Goal: Task Accomplishment & Management: Manage account settings

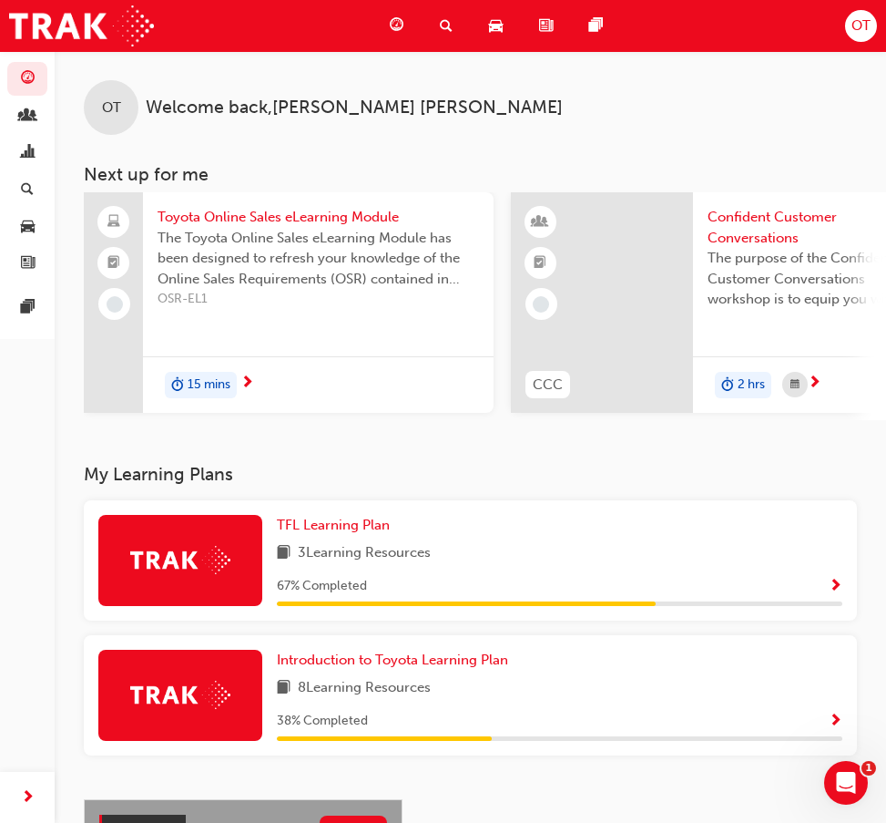
click at [455, 33] on div "Search Learning" at bounding box center [449, 25] width 49 height 37
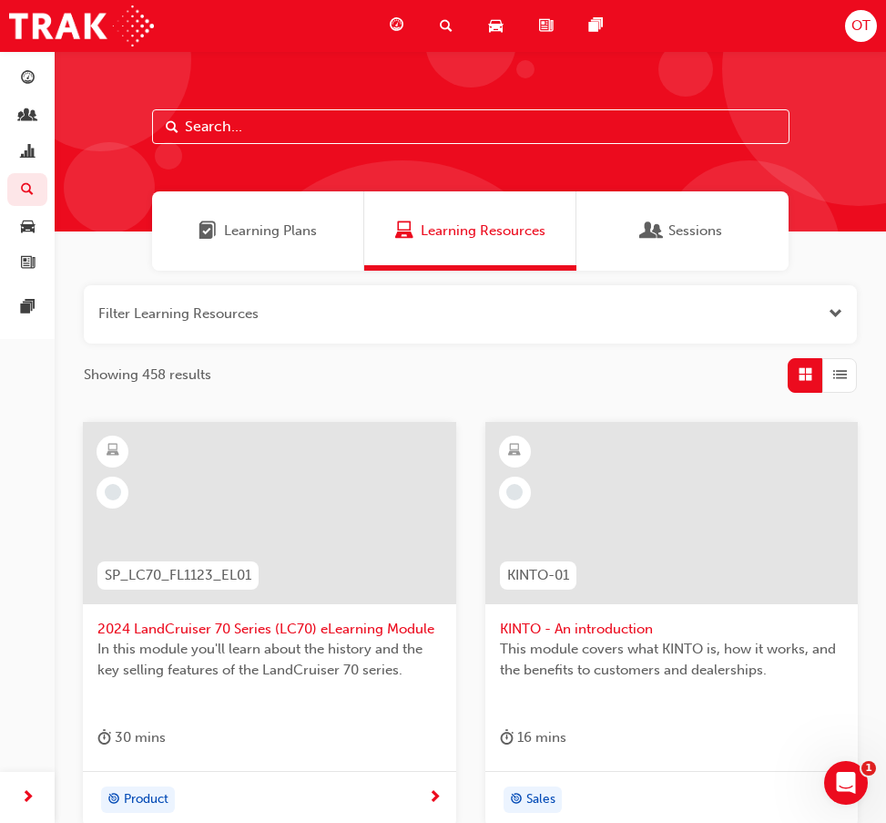
click at [428, 138] on input "text" at bounding box center [471, 126] width 638 height 35
type input "tfl"
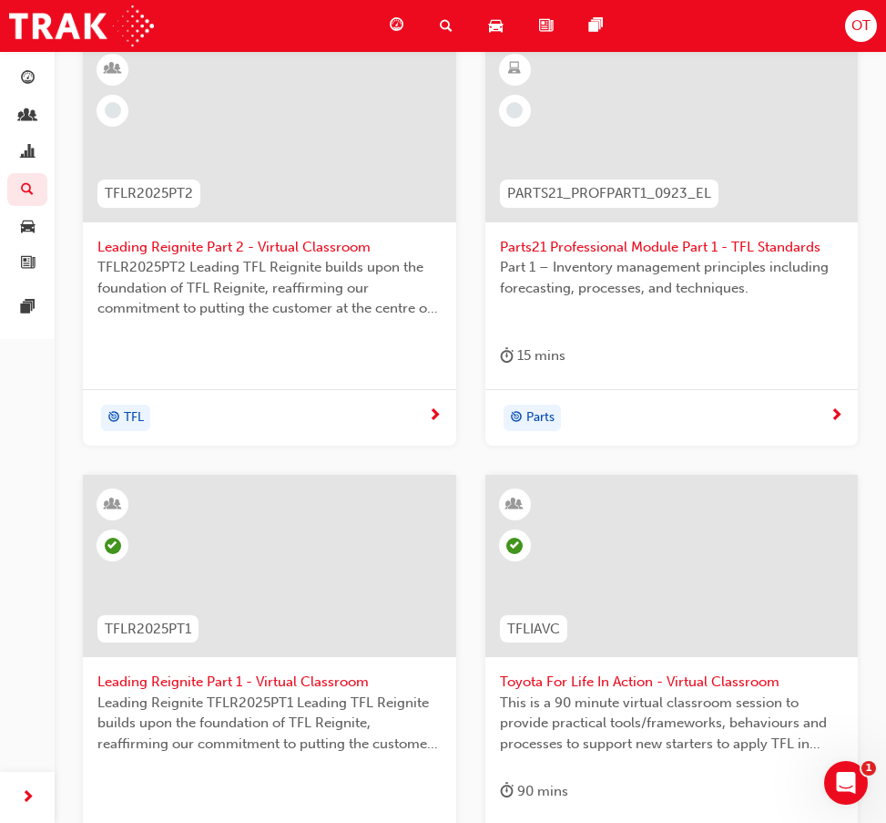
scroll to position [617, 0]
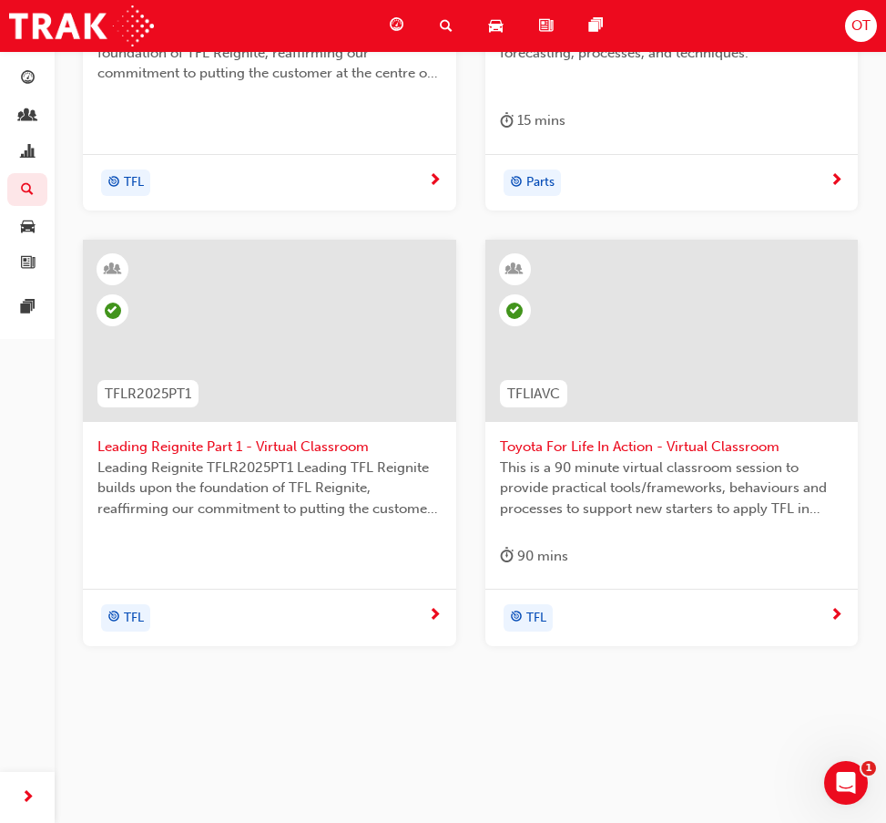
click at [711, 450] on span "Toyota For Life In Action - Virtual Classroom" at bounding box center [672, 446] width 344 height 21
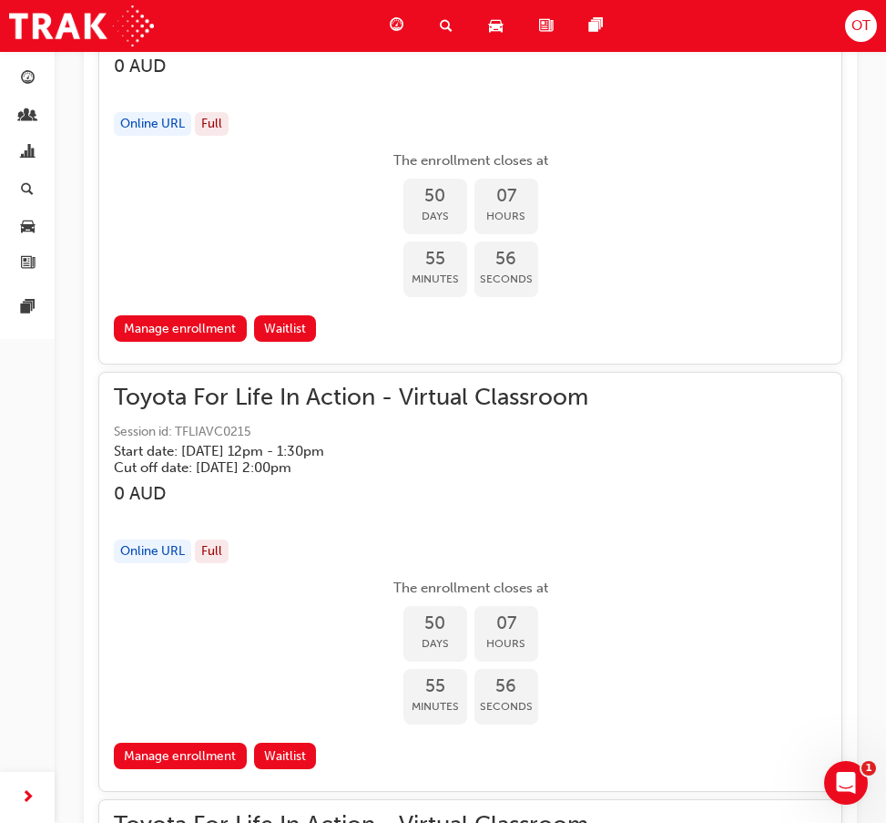
scroll to position [27705, 0]
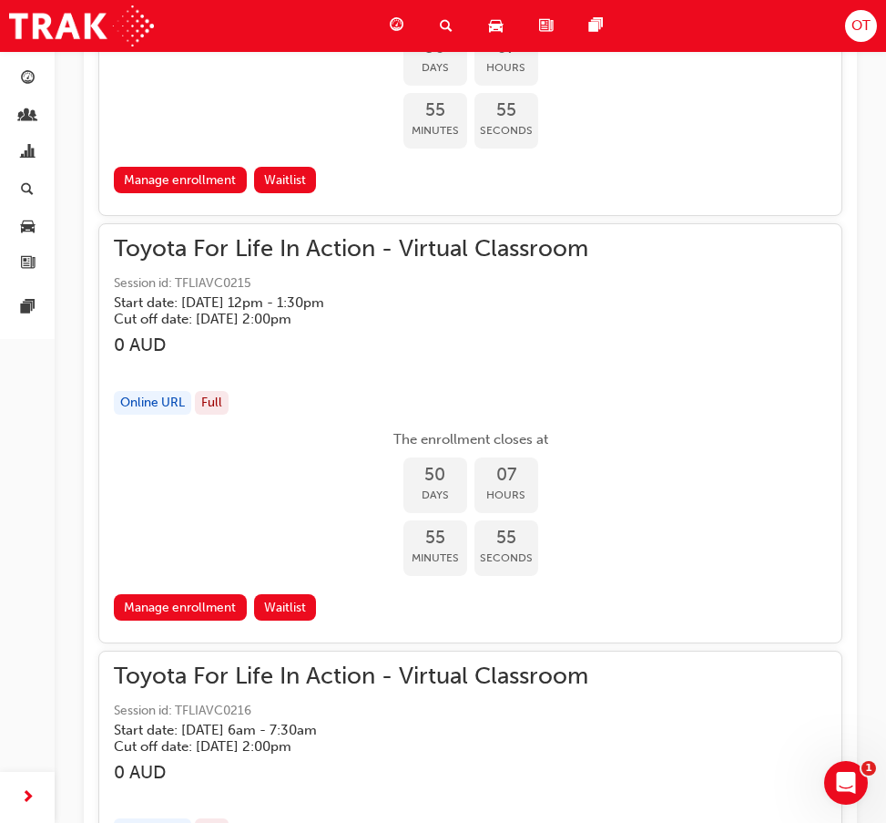
drag, startPoint x: 354, startPoint y: 330, endPoint x: 334, endPoint y: 398, distance: 71.2
click at [334, 398] on div "Online URL Full" at bounding box center [470, 403] width 713 height 25
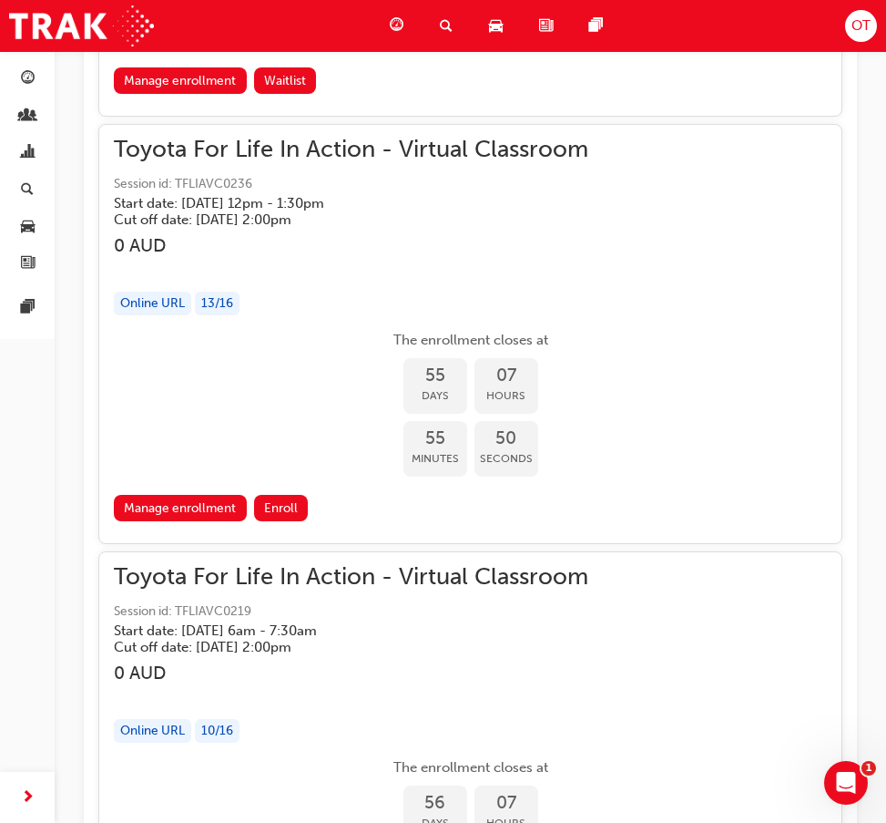
scroll to position [30985, 0]
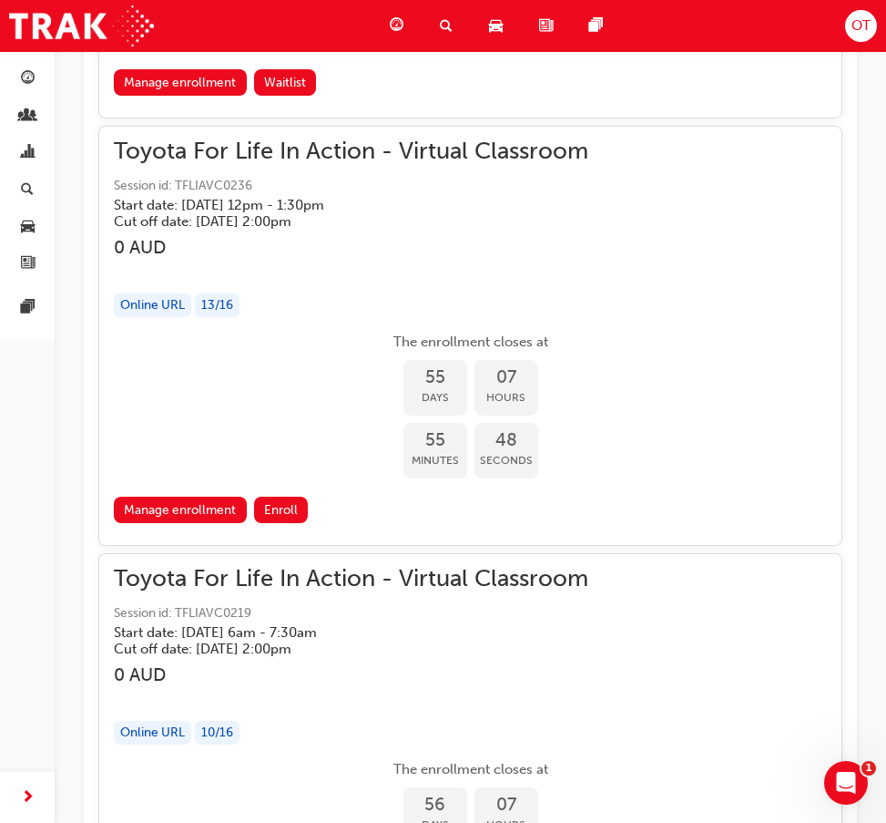
click at [523, 162] on span "Toyota For Life In Action - Virtual Classroom" at bounding box center [470, 151] width 713 height 21
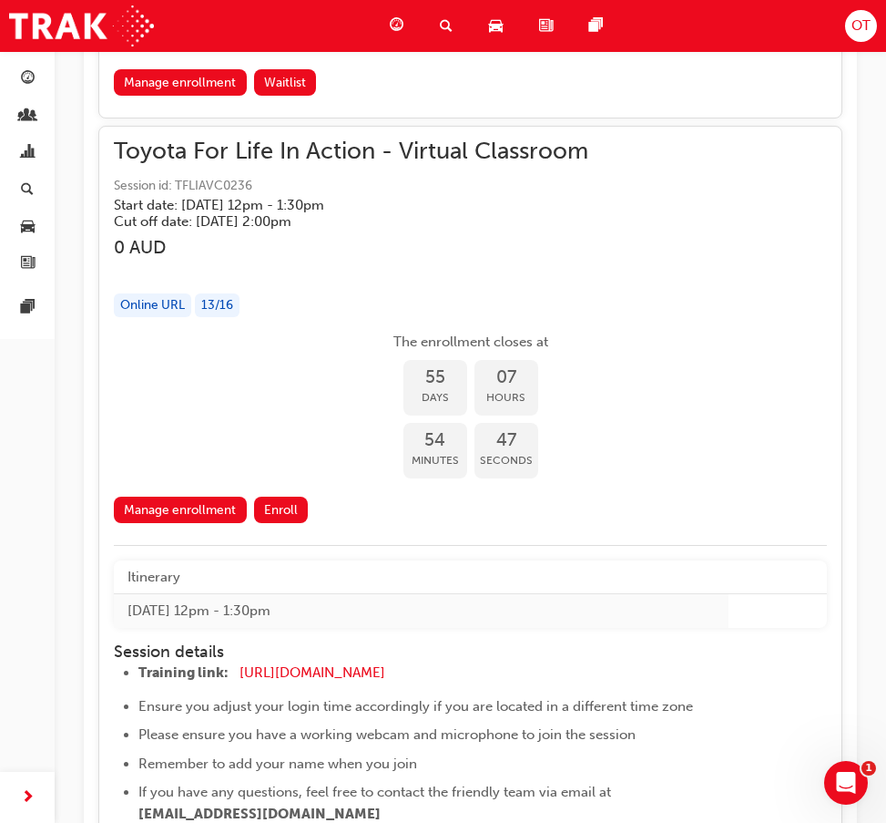
click at [429, 162] on span "Toyota For Life In Action - Virtual Classroom" at bounding box center [470, 151] width 713 height 21
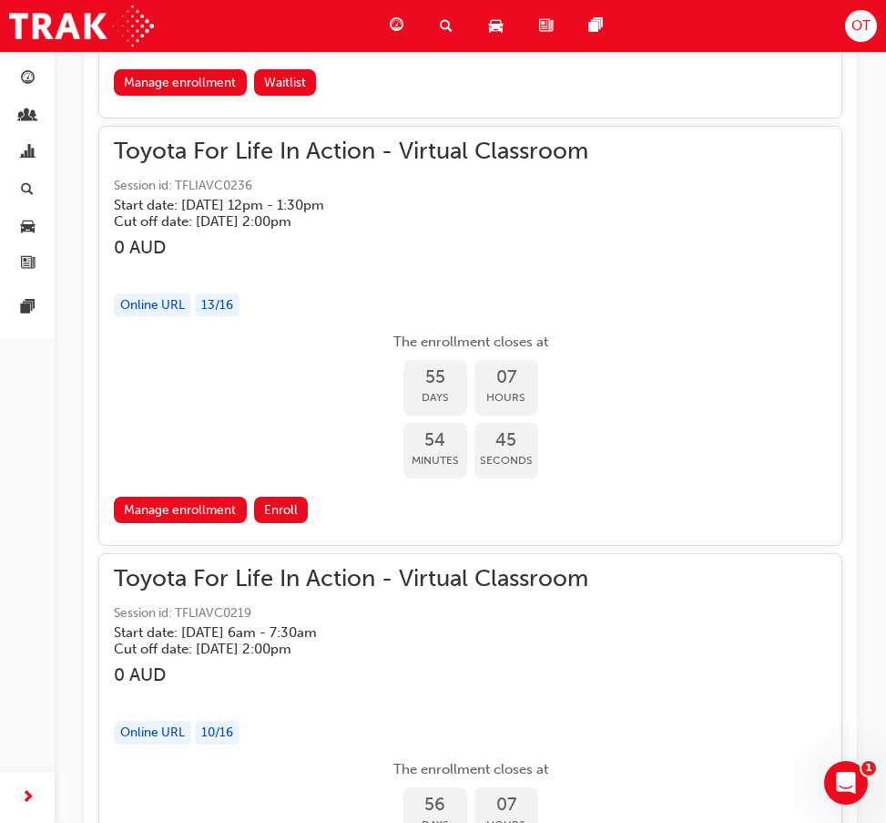
click at [205, 523] on link "Manage enrollment" at bounding box center [180, 510] width 133 height 26
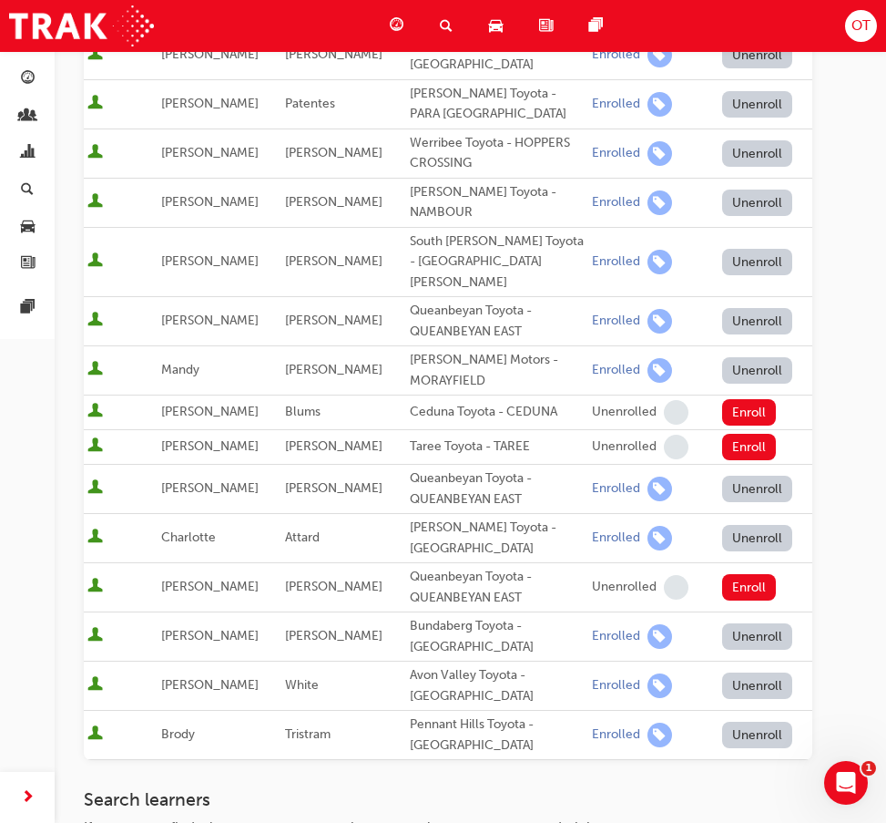
scroll to position [729, 0]
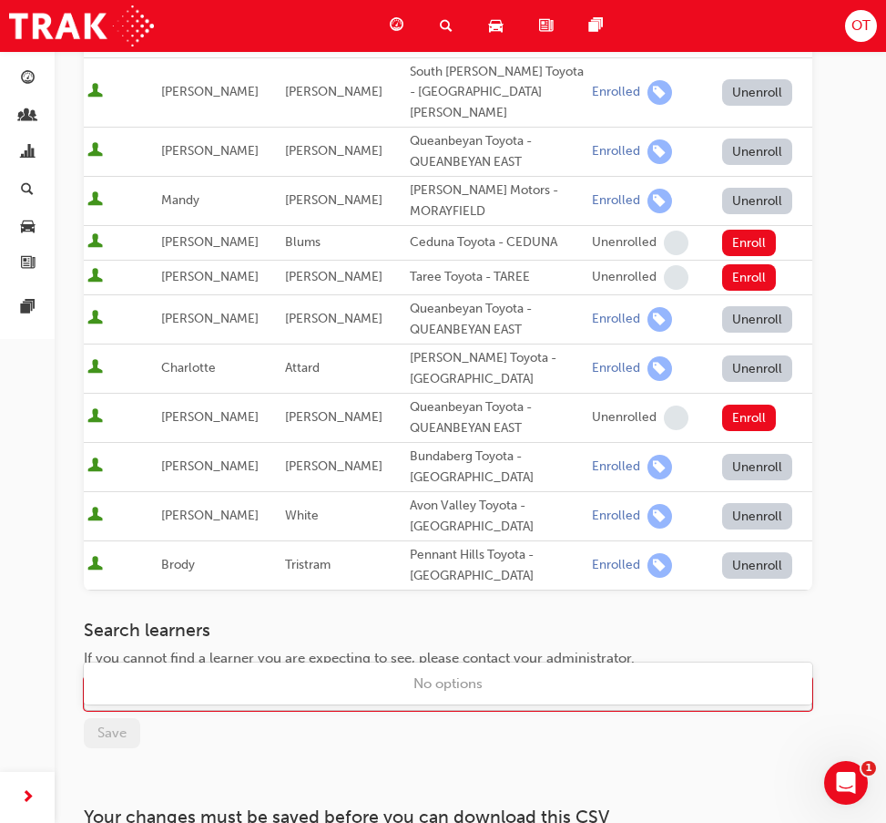
click at [232, 678] on div "Name" at bounding box center [435, 694] width 700 height 32
type input "rich"
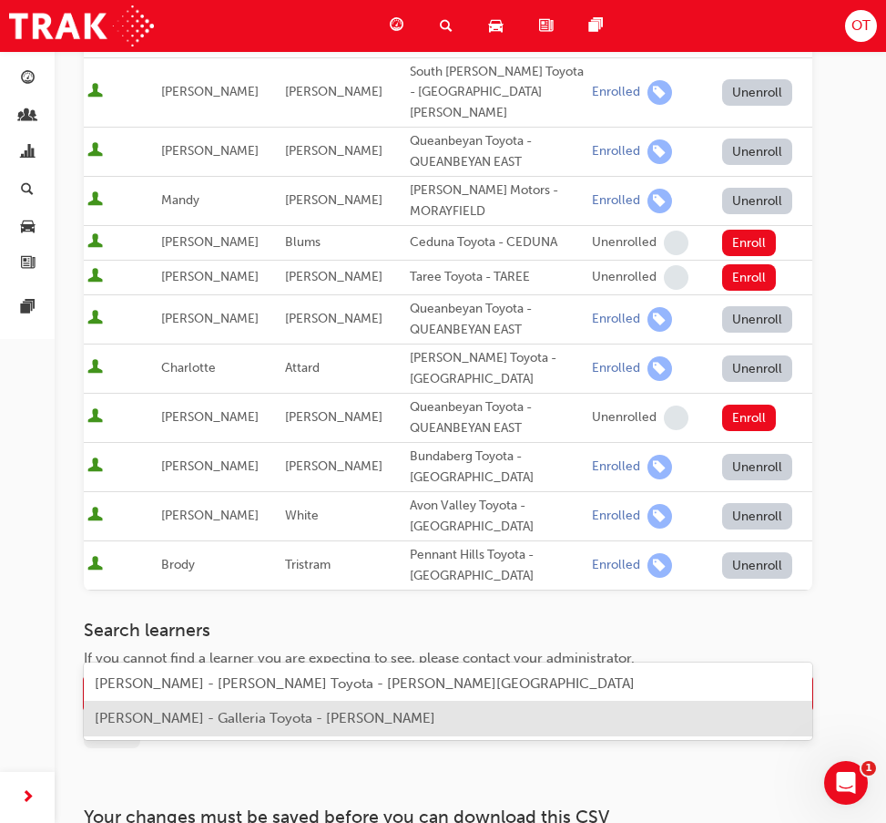
click at [247, 714] on span "[PERSON_NAME] - Galleria Toyota - [PERSON_NAME]" at bounding box center [265, 718] width 341 height 16
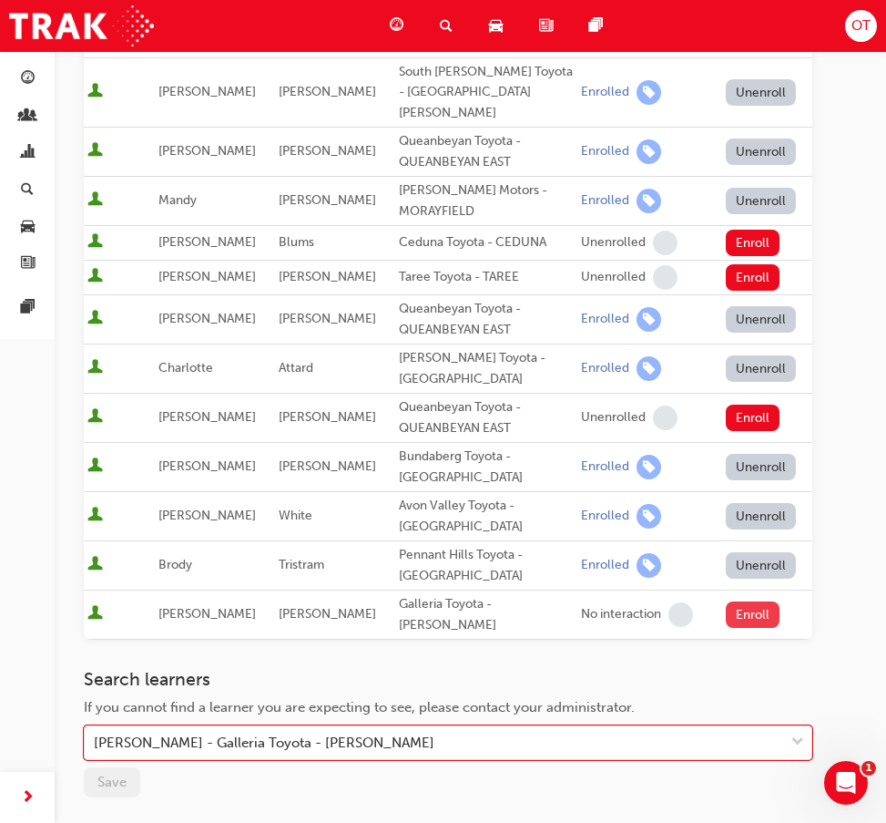
click at [738, 601] on button "Enroll" at bounding box center [753, 614] width 55 height 26
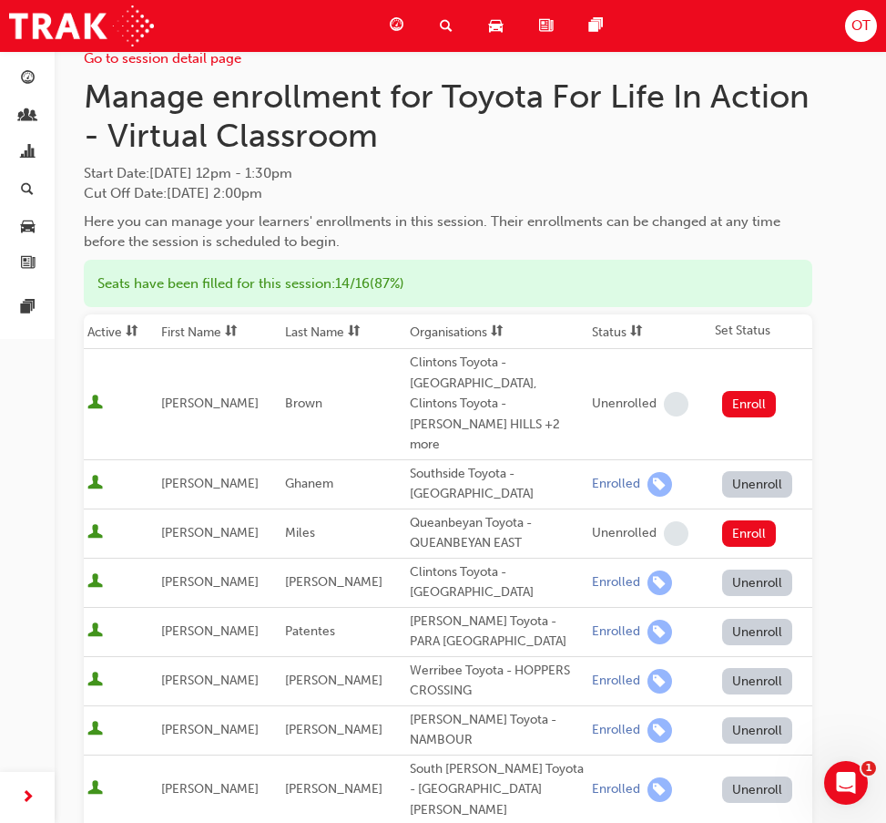
scroll to position [0, 0]
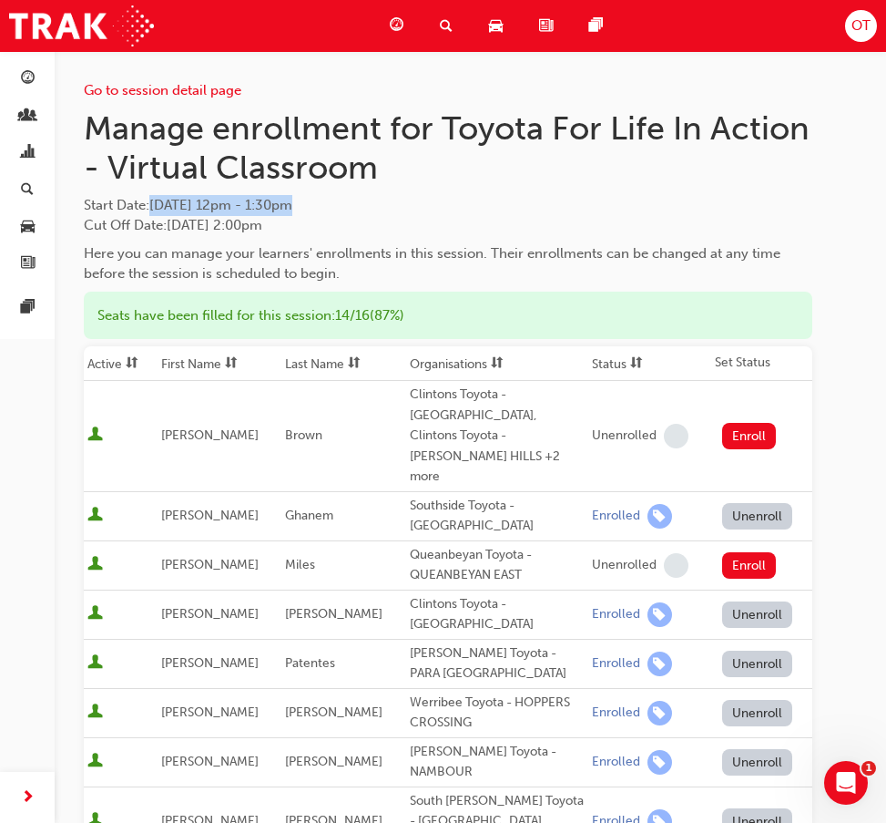
drag, startPoint x: 154, startPoint y: 203, endPoint x: 369, endPoint y: 202, distance: 215.0
click at [369, 202] on span "Start Date : [DATE] 12pm - 1:30pm" at bounding box center [448, 205] width 729 height 21
copy span "[DATE] 12pm - 1:30pm"
click at [517, 203] on span "Start Date : [DATE] 12pm - 1:30pm" at bounding box center [448, 205] width 729 height 21
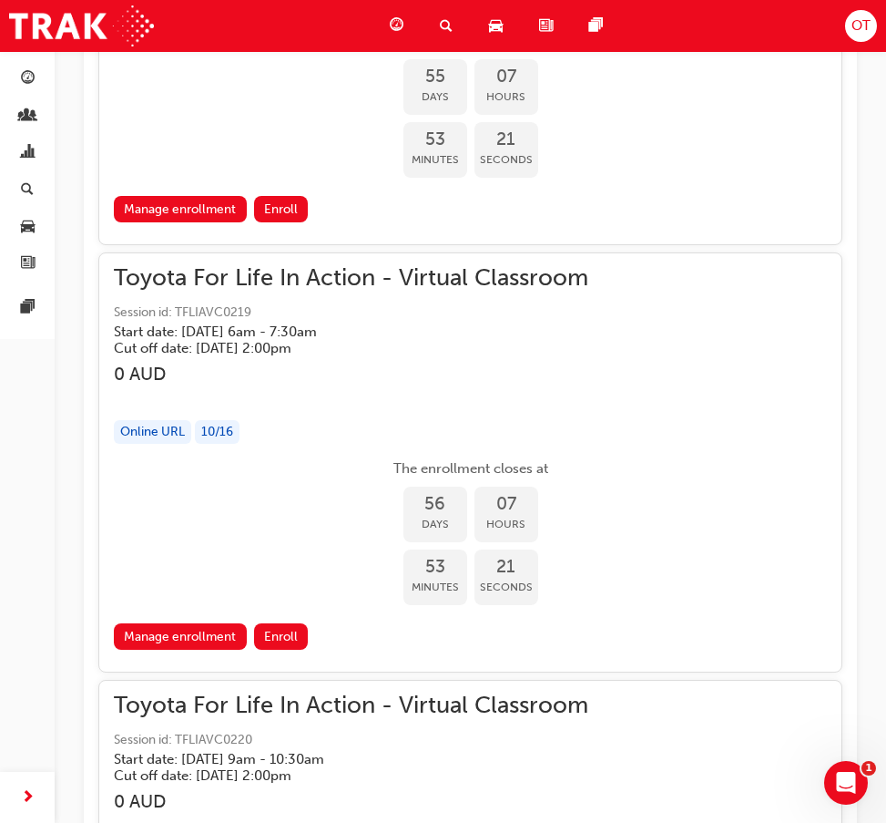
scroll to position [30712, 0]
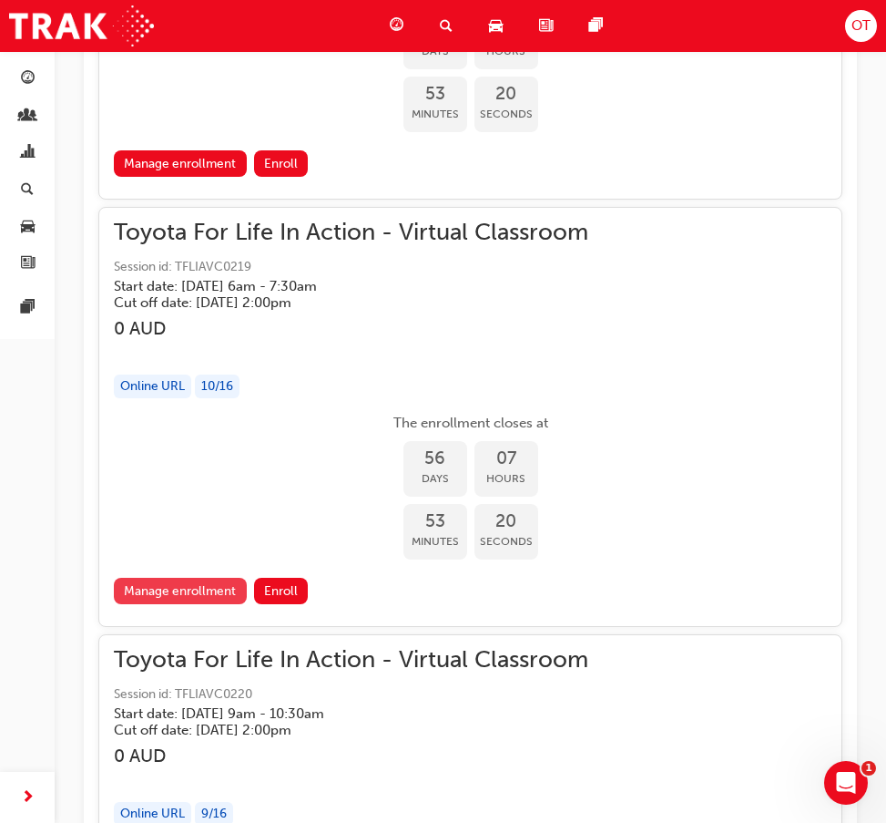
click at [226, 590] on link "Manage enrollment" at bounding box center [180, 591] width 133 height 26
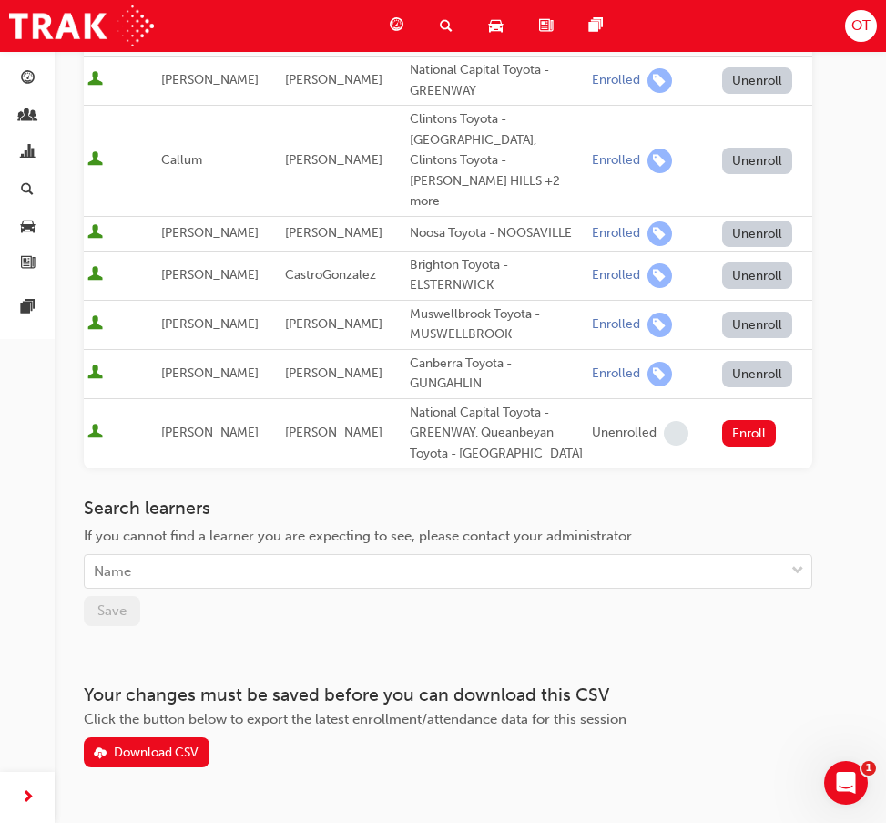
scroll to position [604, 0]
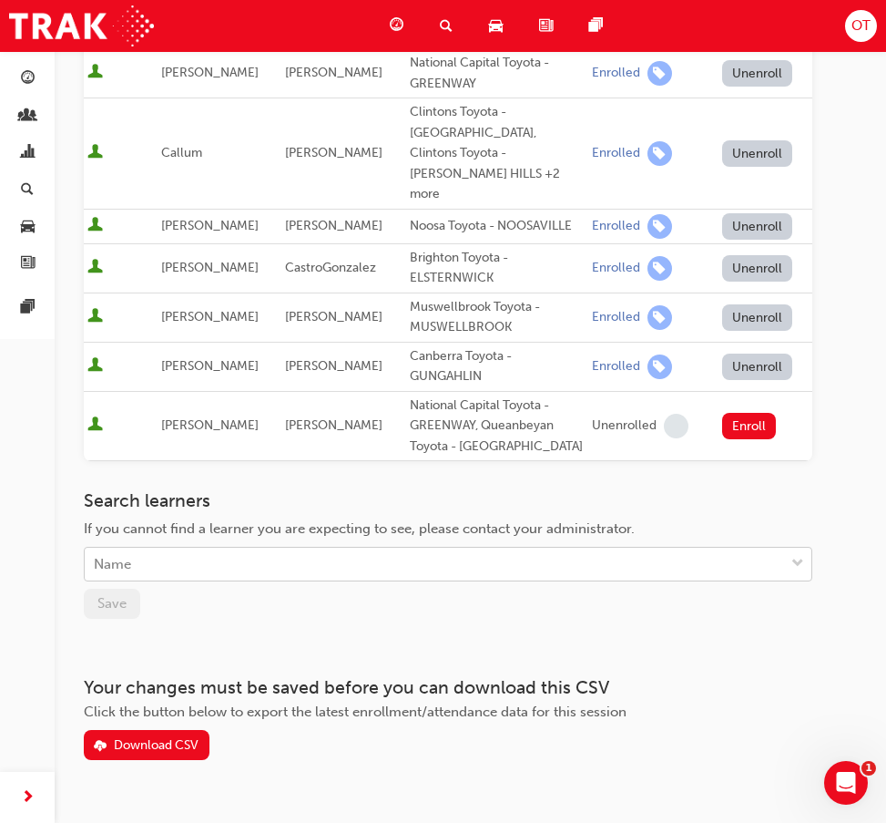
click at [256, 548] on div "Name" at bounding box center [435, 564] width 700 height 32
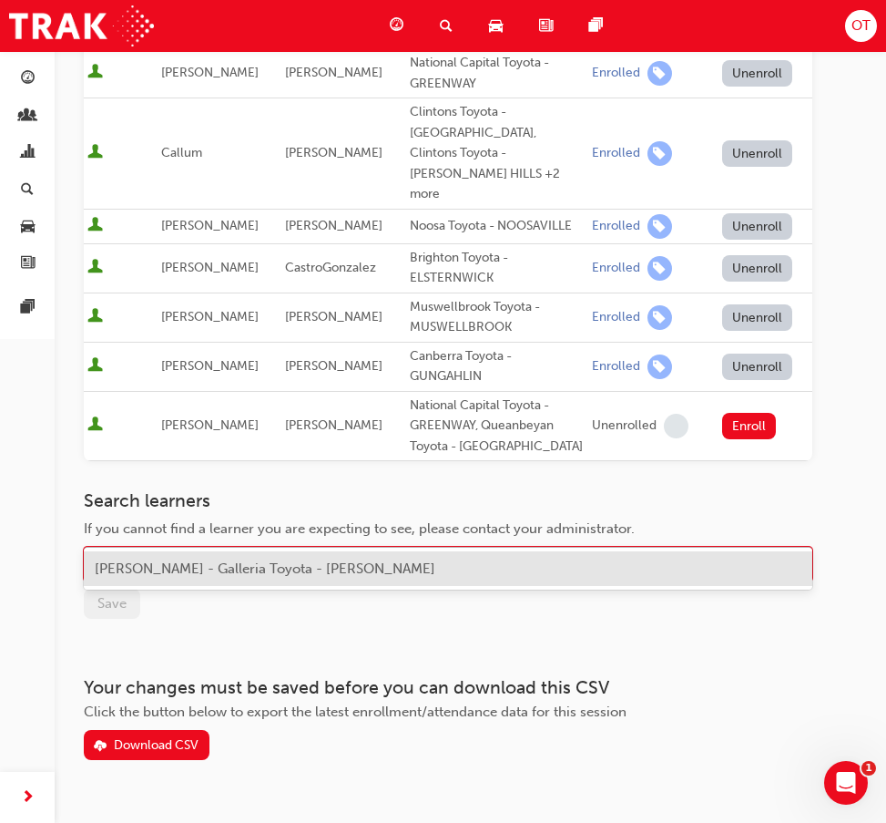
type input "[PERSON_NAME]"
click at [293, 573] on span "[PERSON_NAME] - Galleria Toyota - [PERSON_NAME]" at bounding box center [265, 568] width 341 height 16
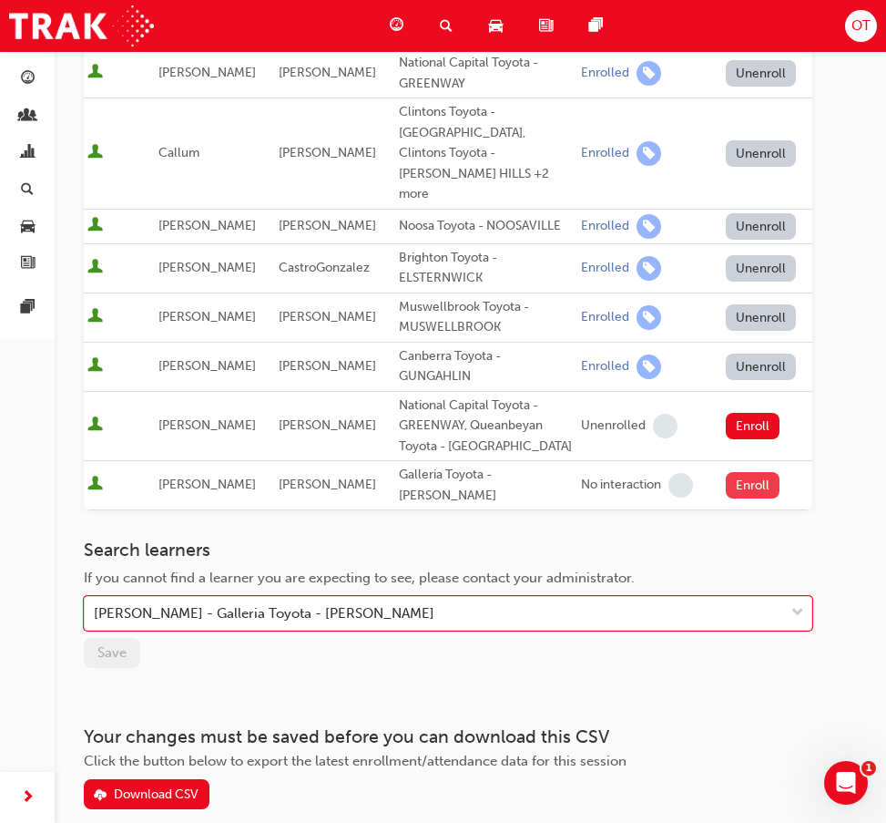
click at [751, 472] on button "Enroll" at bounding box center [753, 485] width 55 height 26
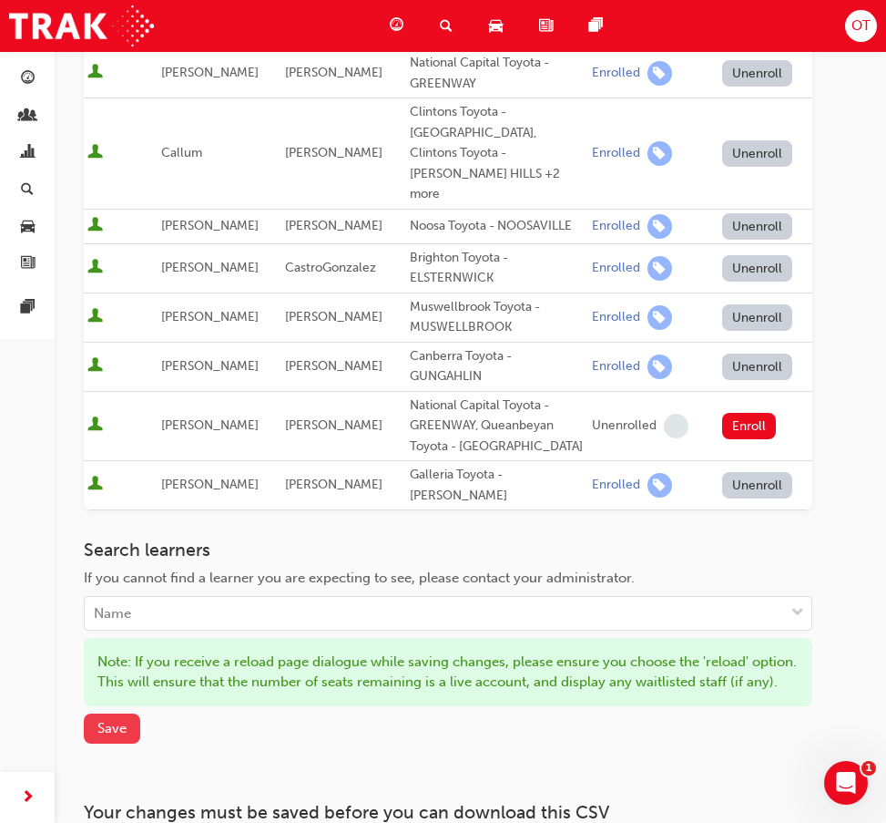
click at [108, 720] on span "Save" at bounding box center [111, 728] width 29 height 16
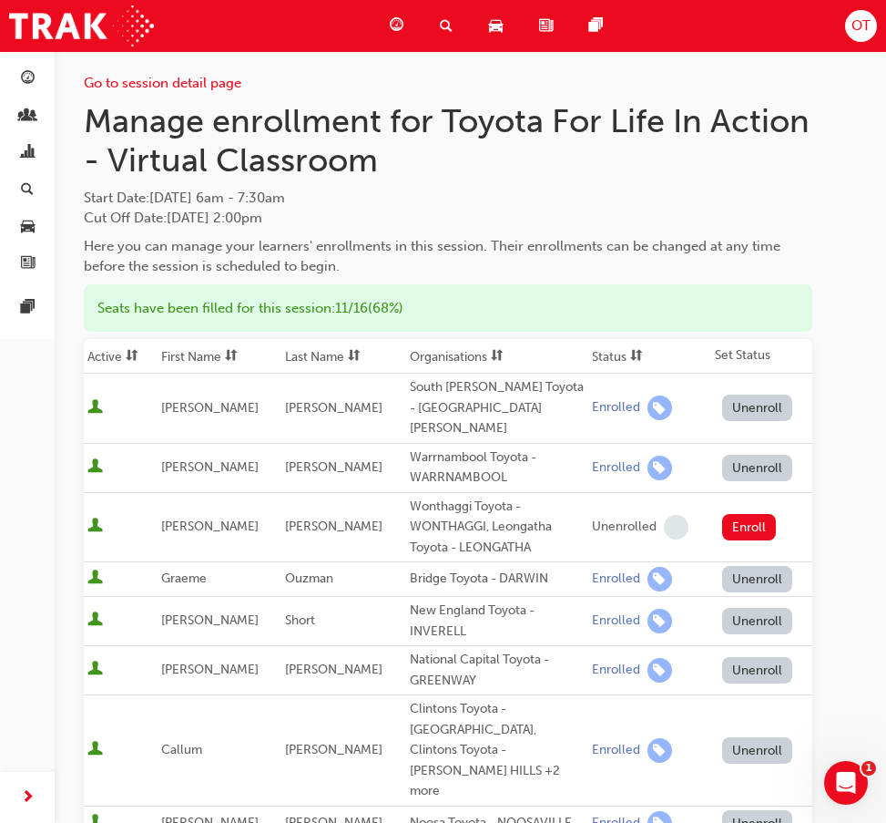
scroll to position [0, 0]
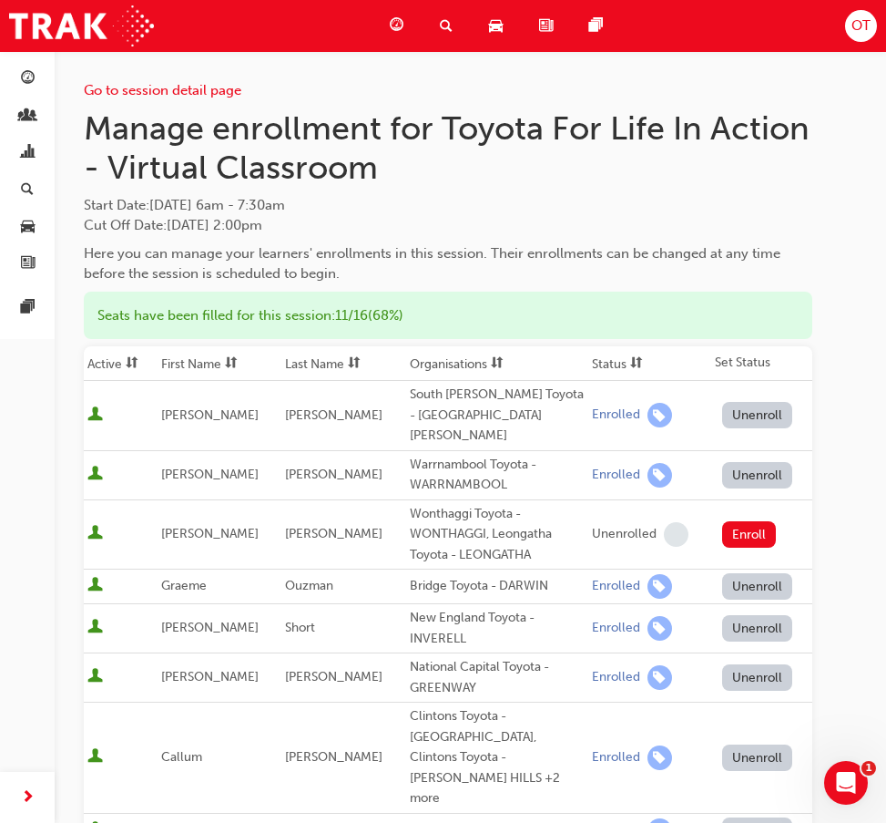
drag, startPoint x: 154, startPoint y: 205, endPoint x: 272, endPoint y: 222, distance: 119.7
click at [272, 222] on div "Start Date : [DATE] 6am - 7:30am Cut Off Date : [DATE] 2:00pm" at bounding box center [448, 215] width 729 height 41
click at [261, 221] on span "Cut Off Date : [DATE] 2:00pm" at bounding box center [173, 225] width 179 height 16
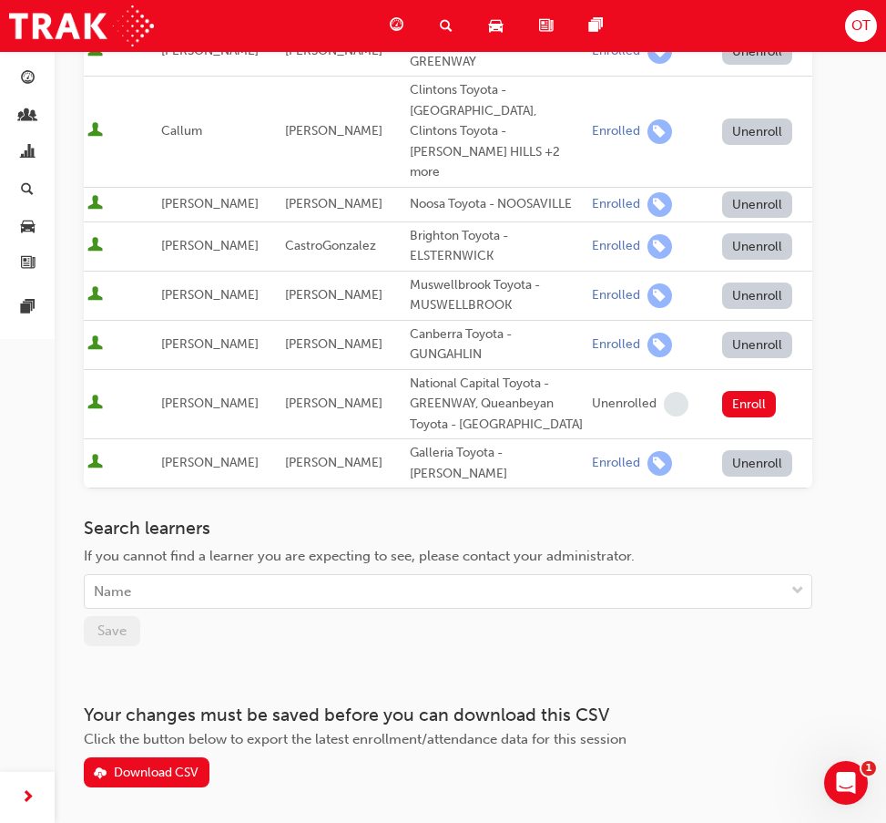
scroll to position [639, 0]
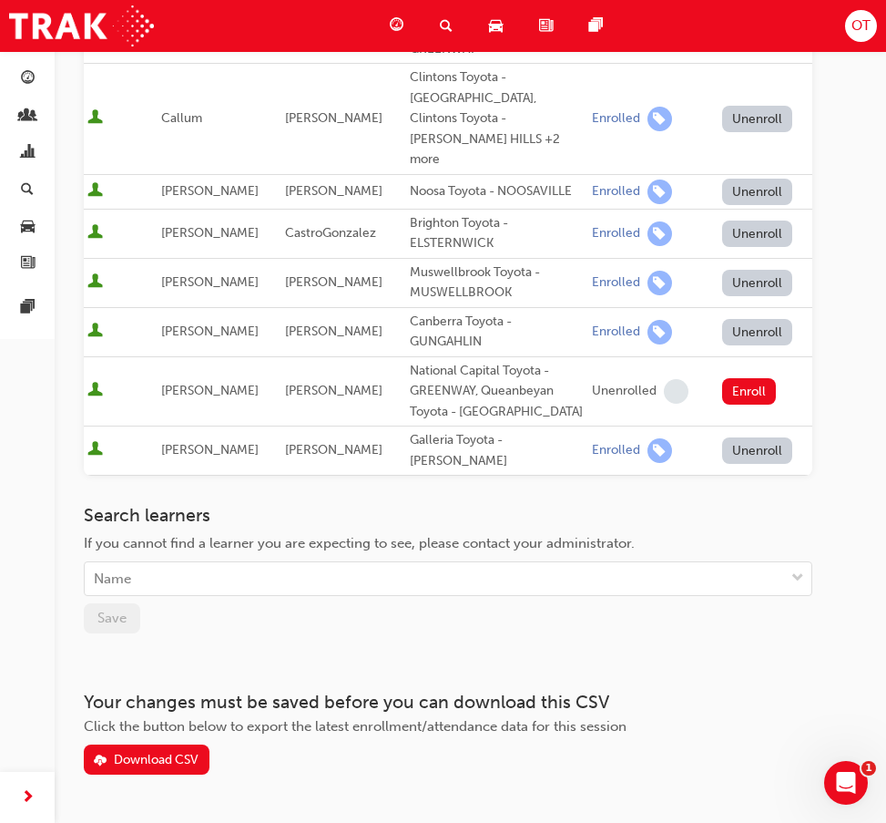
click at [739, 437] on button "Unenroll" at bounding box center [757, 450] width 71 height 26
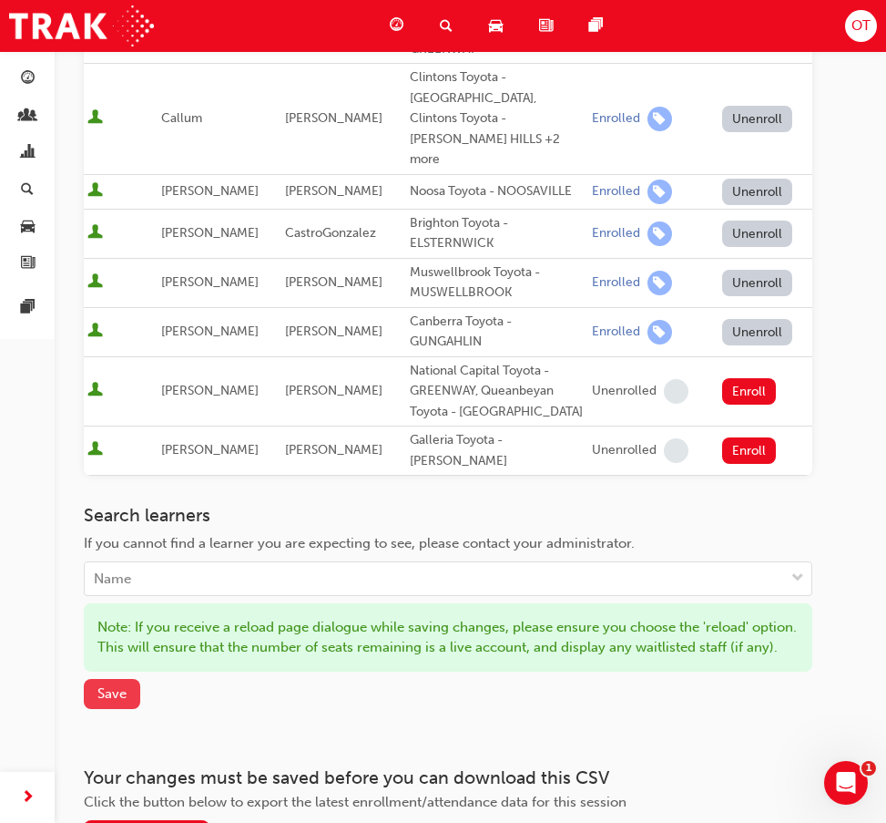
click at [108, 685] on span "Save" at bounding box center [111, 693] width 29 height 16
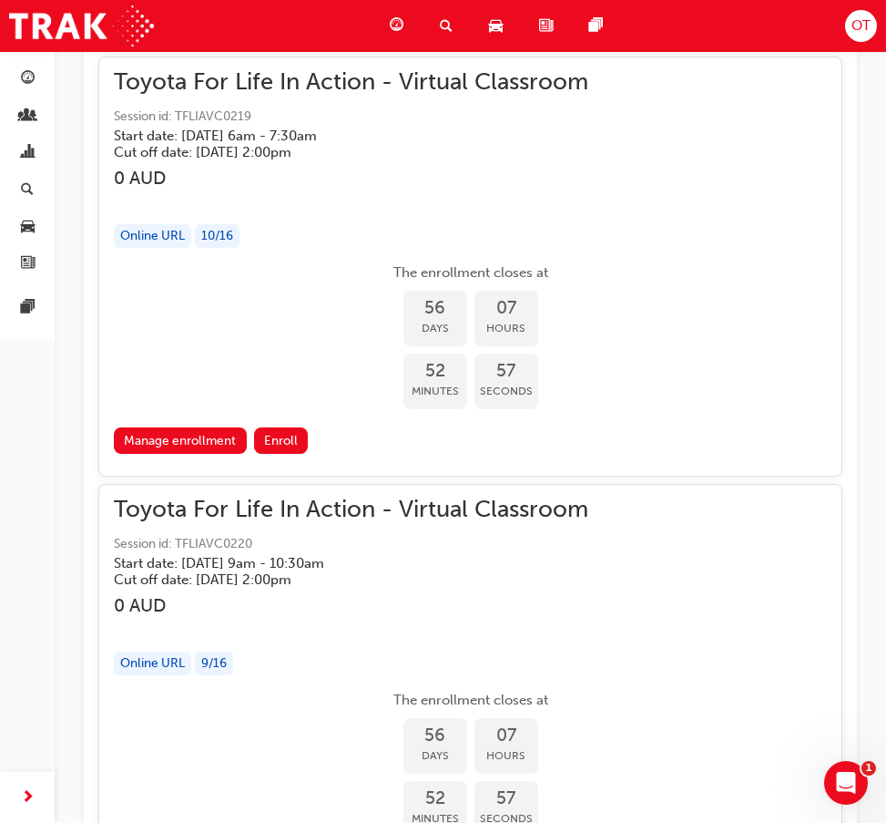
scroll to position [30894, 0]
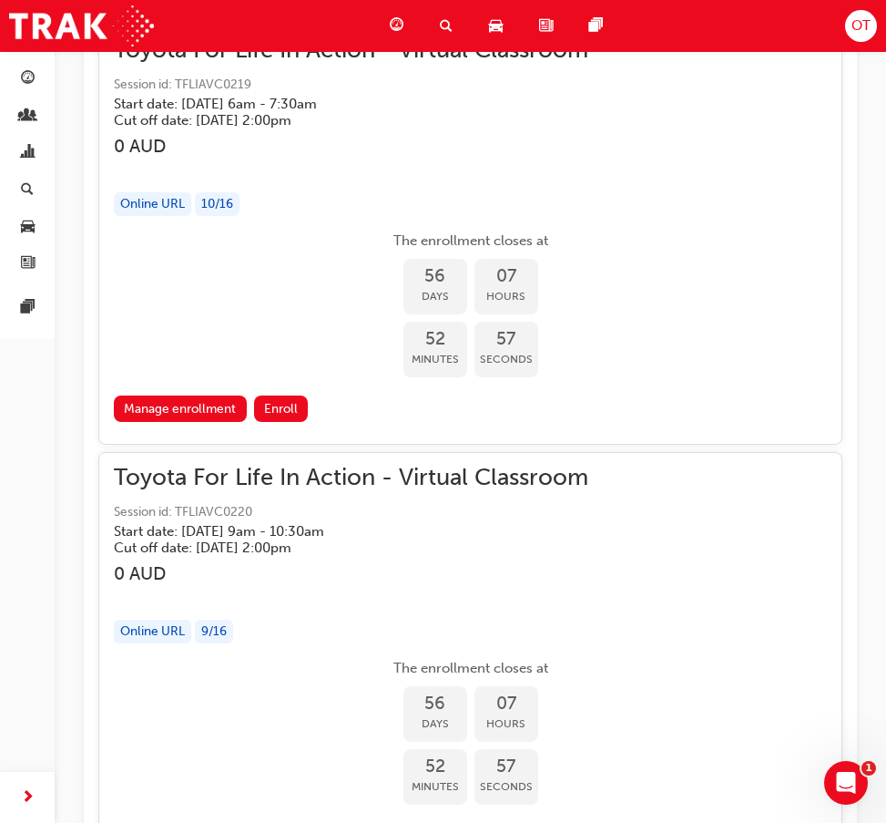
click at [335, 476] on span "Toyota For Life In Action - Virtual Classroom" at bounding box center [470, 477] width 713 height 21
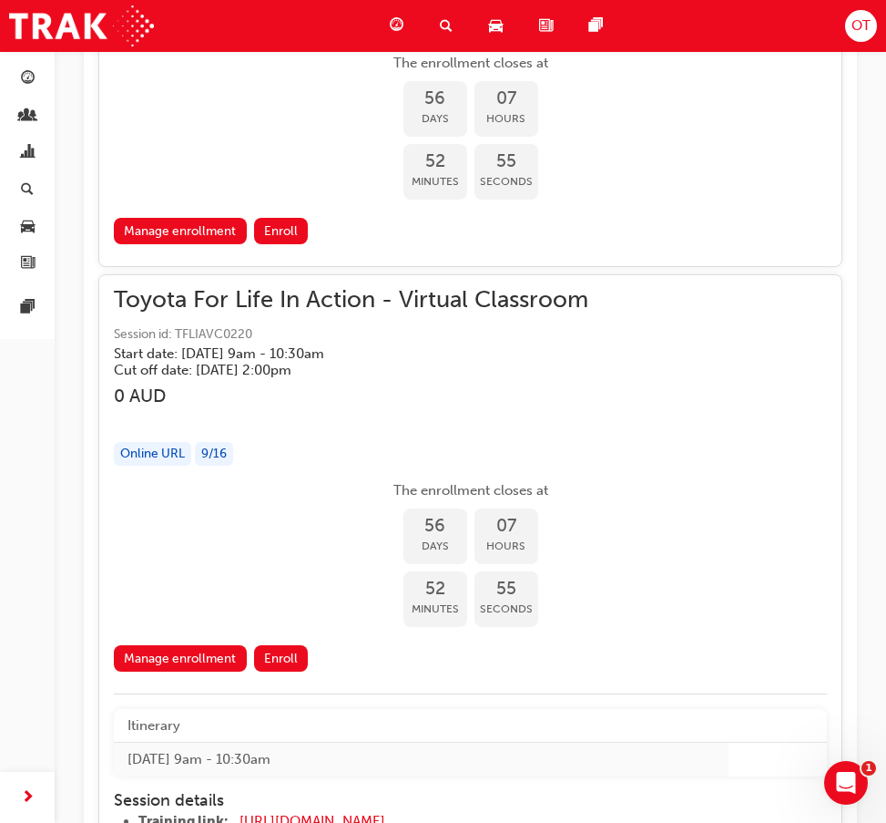
scroll to position [31258, 0]
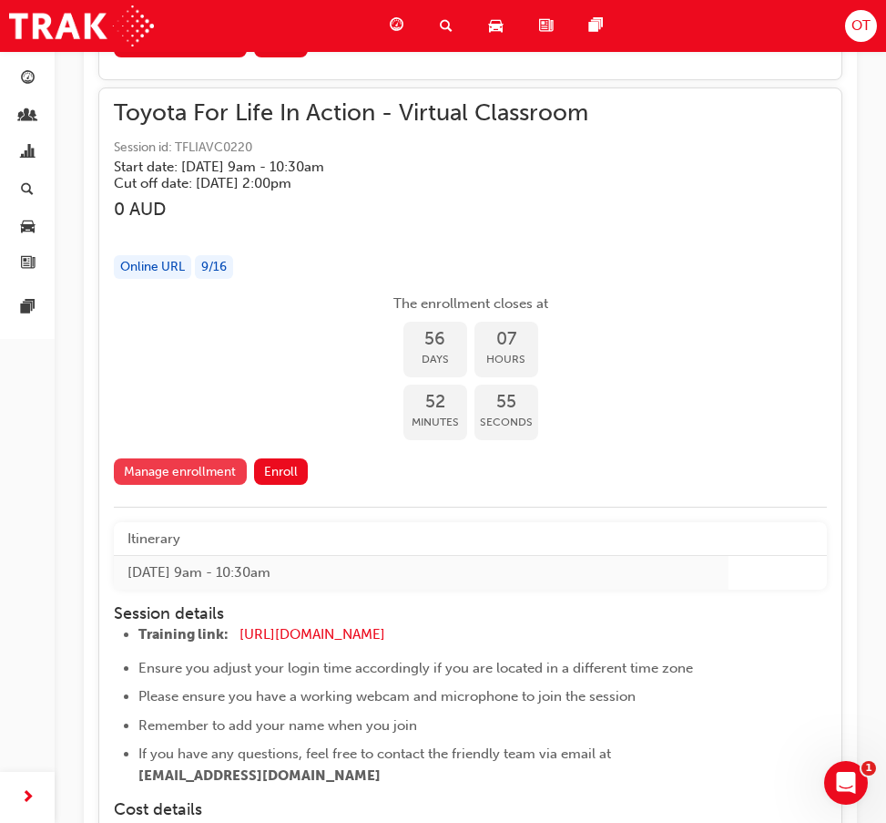
click at [217, 483] on link "Manage enrollment" at bounding box center [180, 471] width 133 height 26
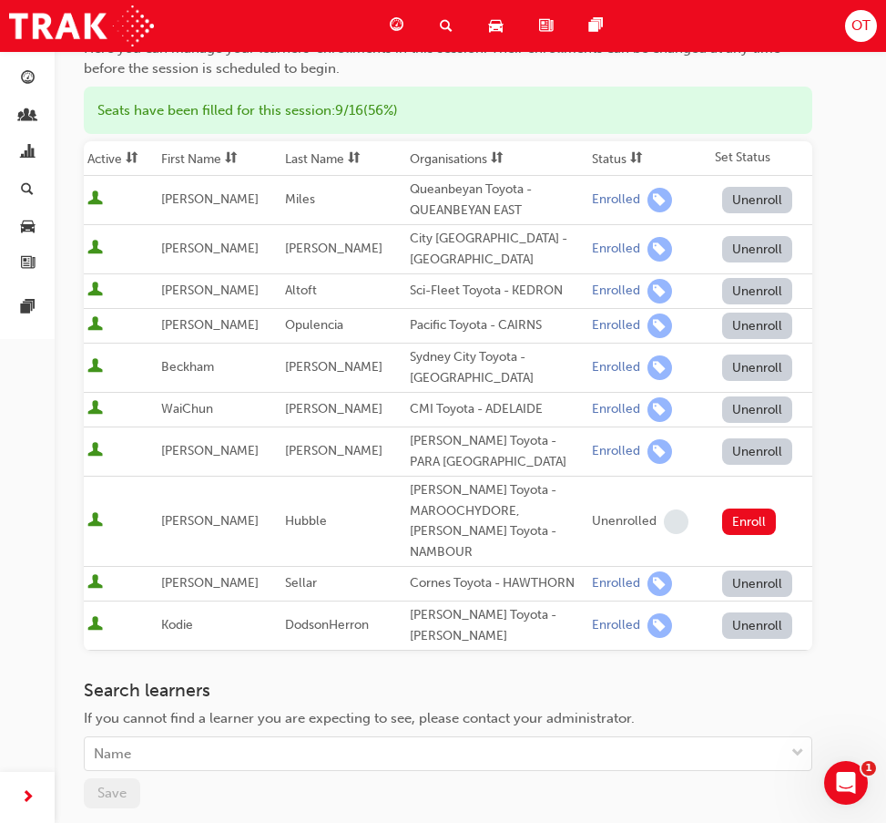
scroll to position [364, 0]
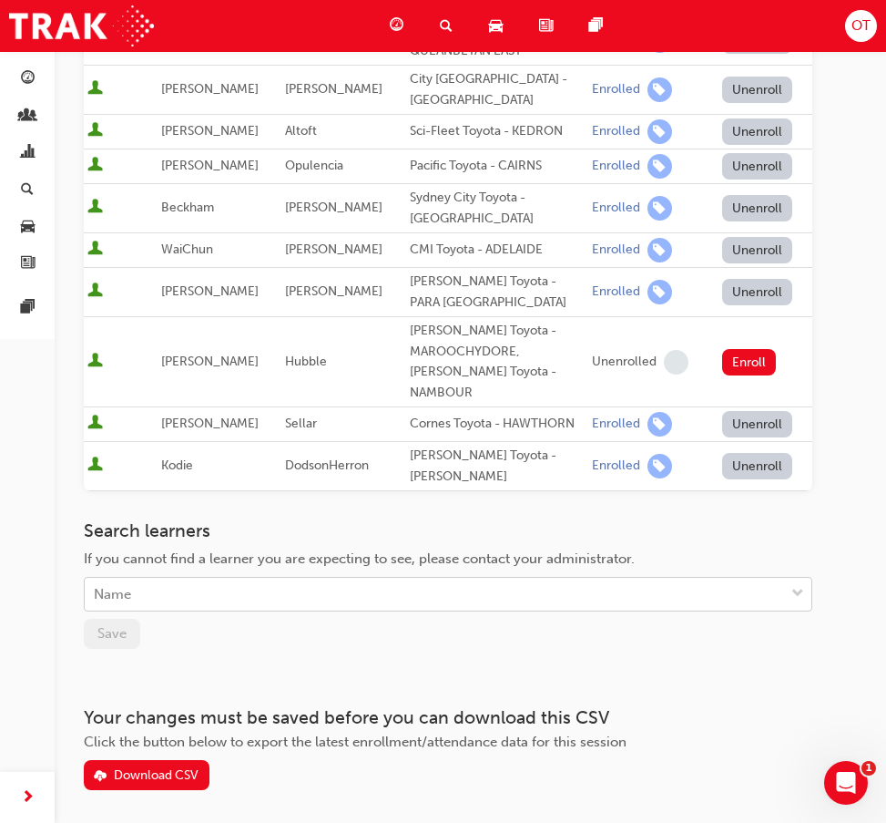
click at [293, 579] on div "Name" at bounding box center [435, 595] width 700 height 32
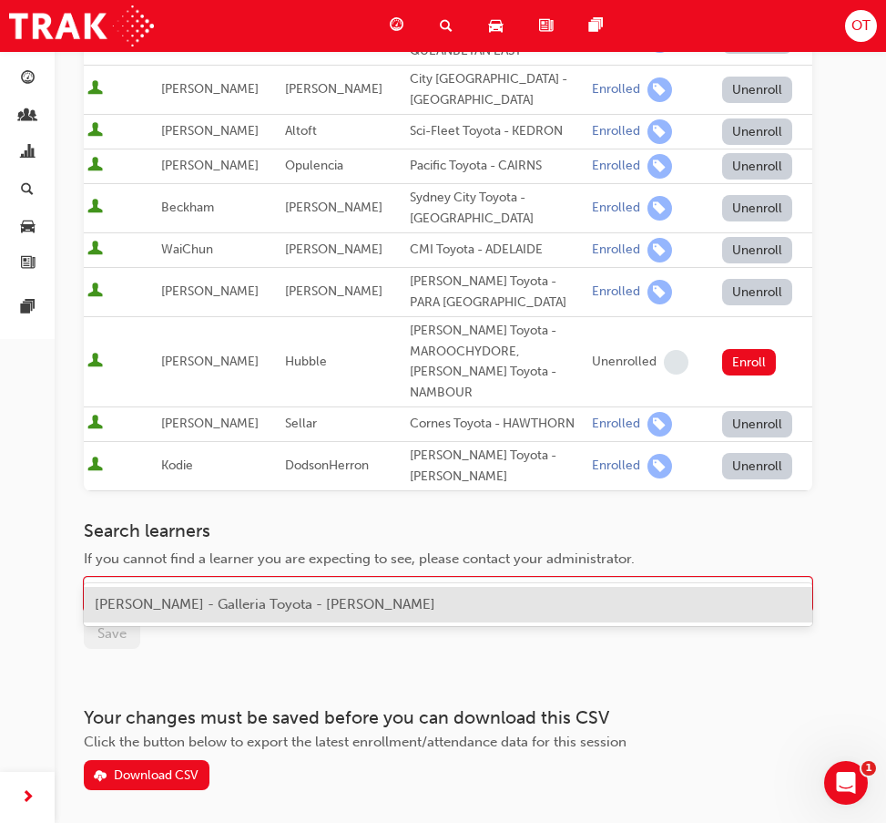
click at [247, 610] on span "[PERSON_NAME] - Galleria Toyota - [PERSON_NAME]" at bounding box center [265, 604] width 341 height 16
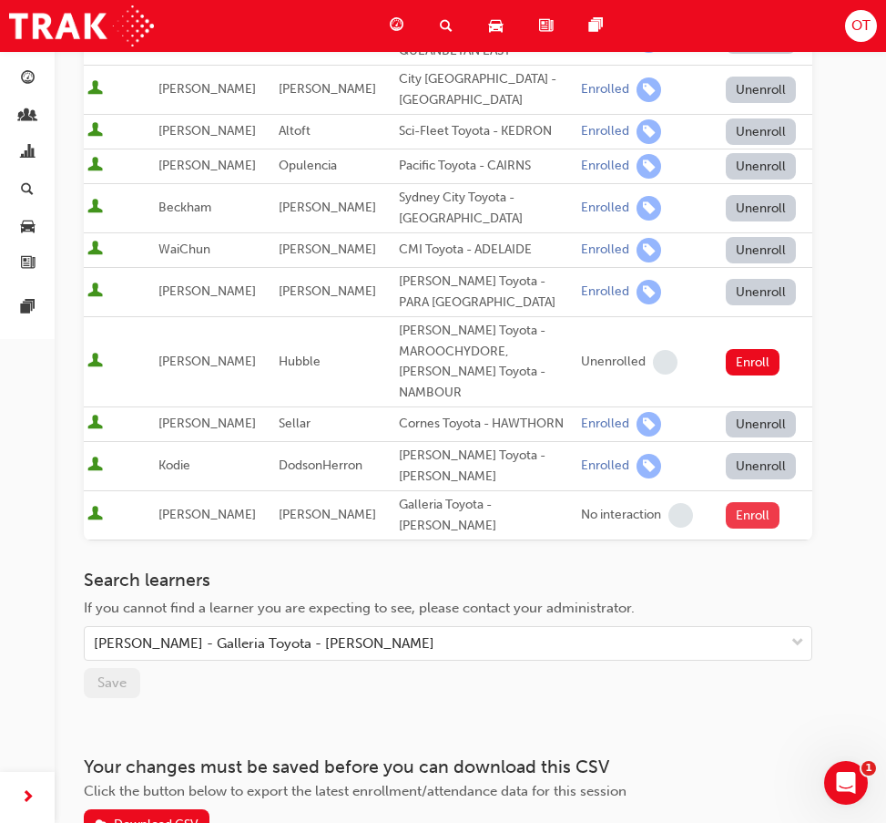
click at [732, 502] on button "Enroll" at bounding box center [753, 515] width 55 height 26
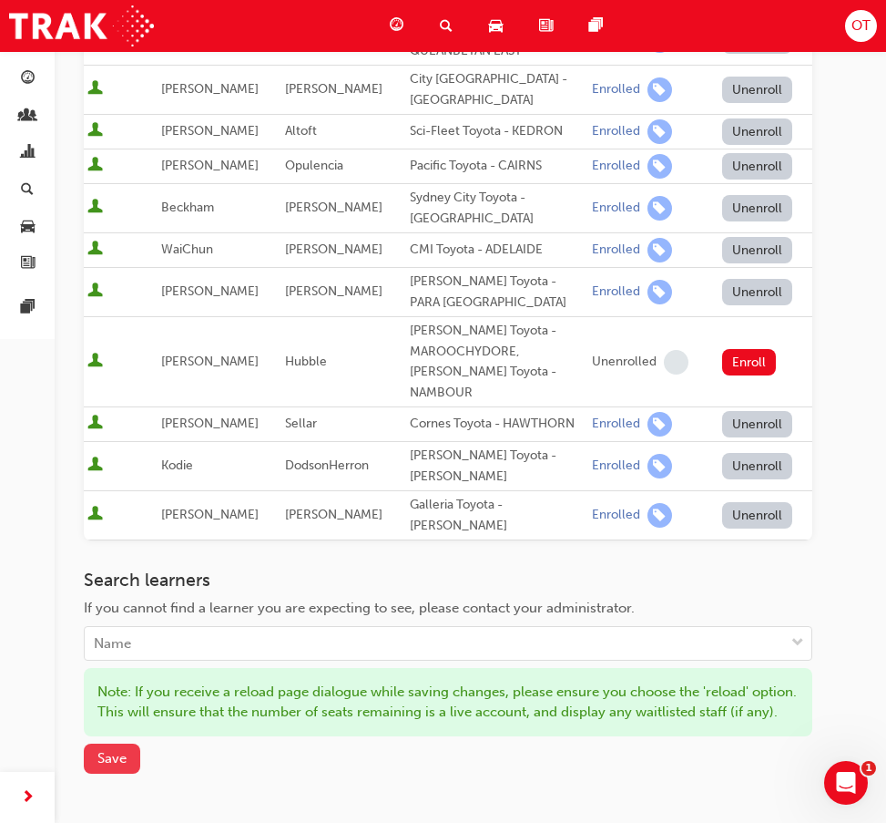
click at [132, 743] on button "Save" at bounding box center [112, 758] width 56 height 30
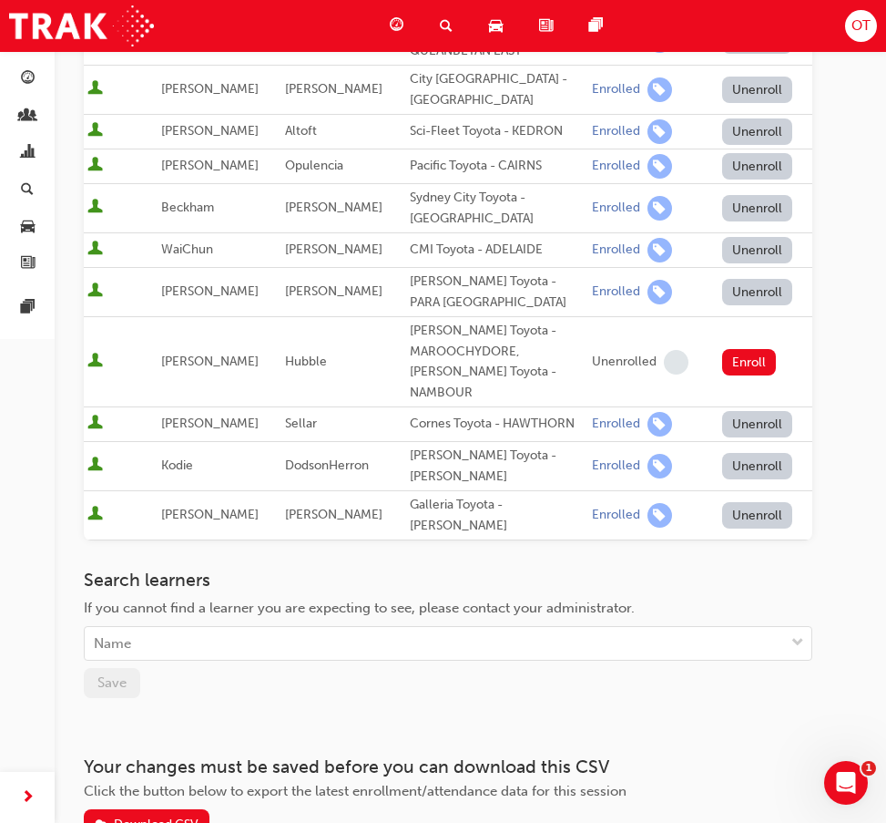
scroll to position [0, 0]
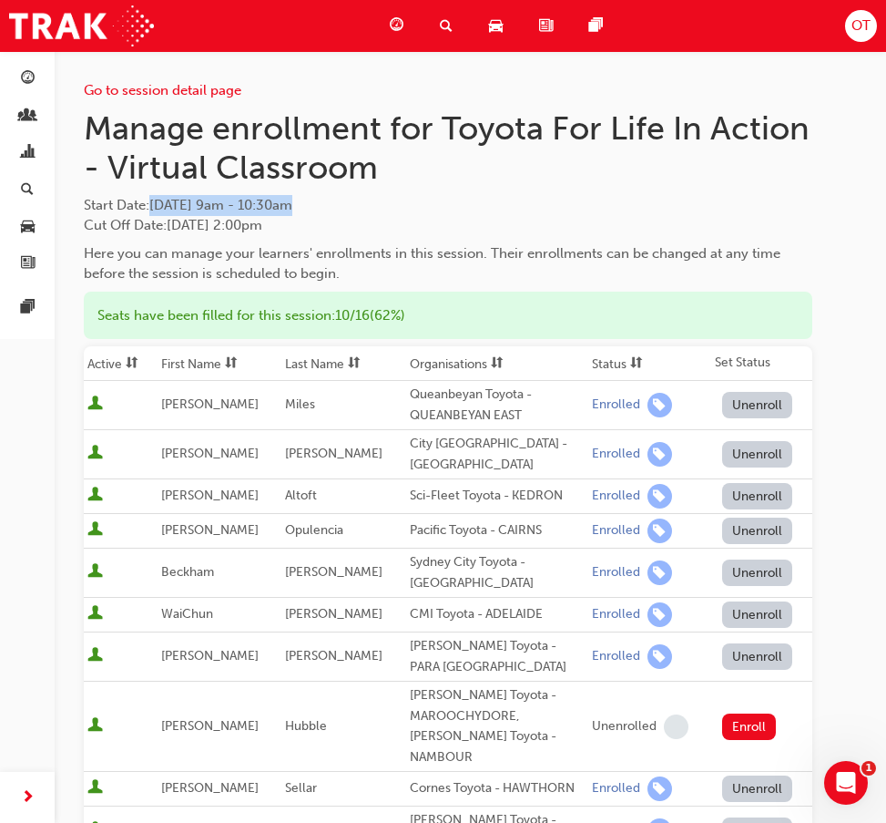
drag, startPoint x: 156, startPoint y: 200, endPoint x: 353, endPoint y: 204, distance: 197.7
click at [292, 204] on span "[DATE] 9am - 10:30am" at bounding box center [220, 205] width 143 height 16
copy span "[DATE] 9am - 10:30am"
click at [466, 189] on div "Manage enrollment for Toyota For Life In Action - Virtual Classroom Start Date …" at bounding box center [448, 196] width 729 height 176
click at [441, 224] on div "Start Date : [DATE] 9am - 10:30am Cut Off Date : [DATE] 2:00pm" at bounding box center [448, 215] width 729 height 41
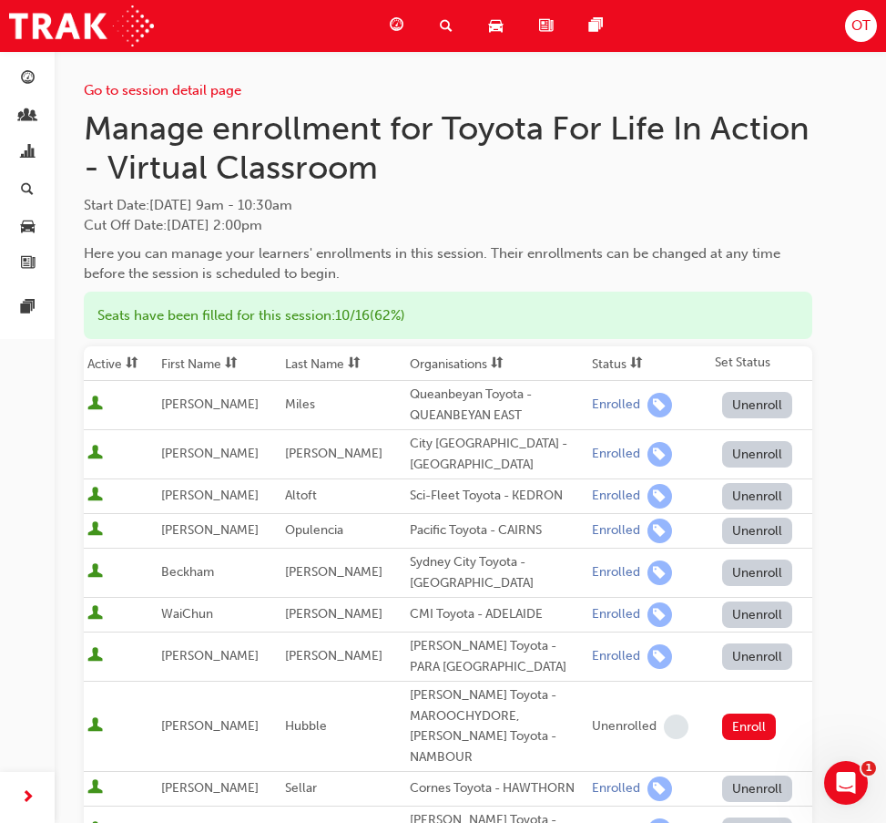
drag, startPoint x: 856, startPoint y: 244, endPoint x: 865, endPoint y: 237, distance: 11.0
click at [865, 237] on div "Go to session detail page Manage enrollment for Toyota For Life In Action - Vir…" at bounding box center [471, 656] width 832 height 1211
drag, startPoint x: 811, startPoint y: 221, endPoint x: 820, endPoint y: 220, distance: 9.3
click at [814, 220] on div "Go to session detail page Manage enrollment for Toyota For Life In Action - Vir…" at bounding box center [470, 627] width 773 height 1152
click at [715, 77] on div "Go to session detail page" at bounding box center [448, 76] width 729 height 50
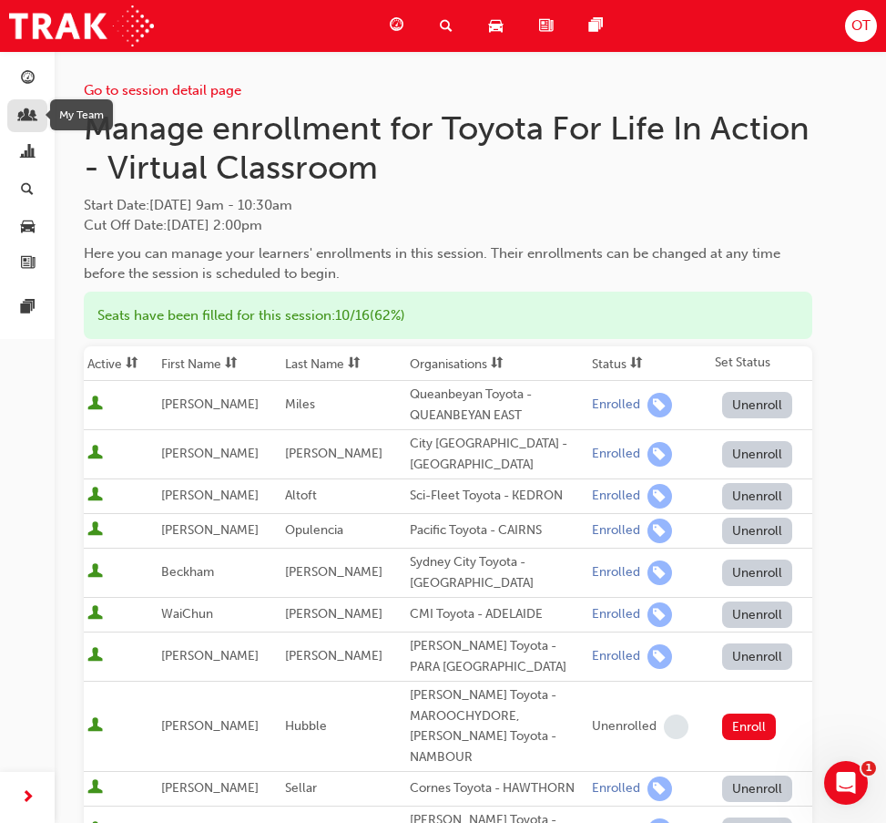
click at [27, 111] on span "people-icon" at bounding box center [28, 116] width 14 height 16
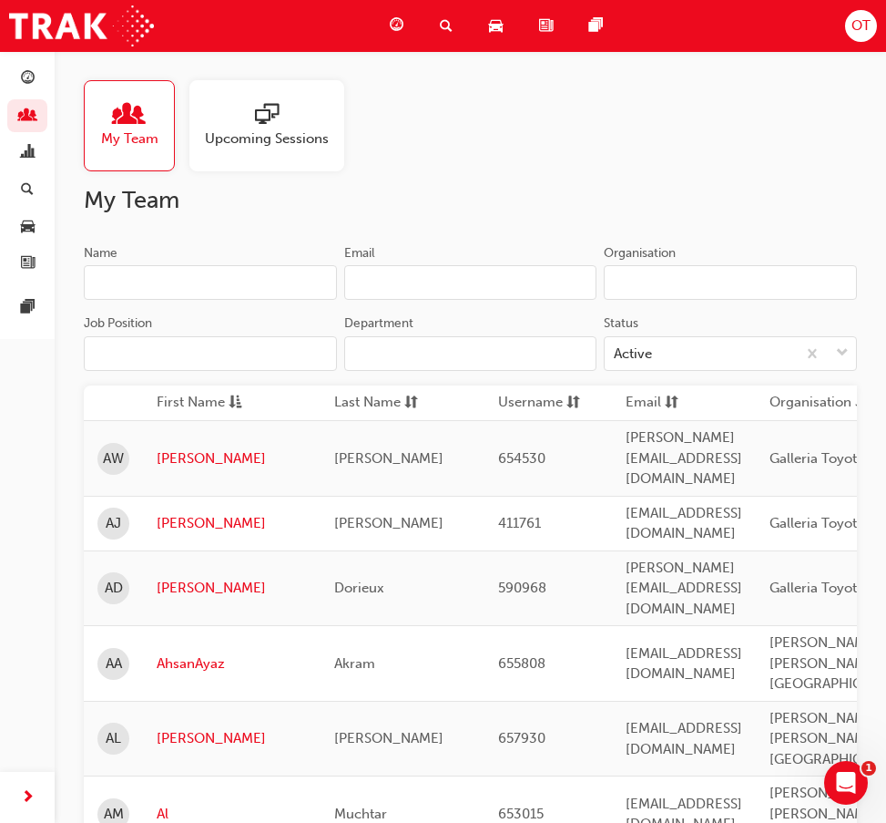
click at [222, 292] on input "Name" at bounding box center [210, 282] width 253 height 35
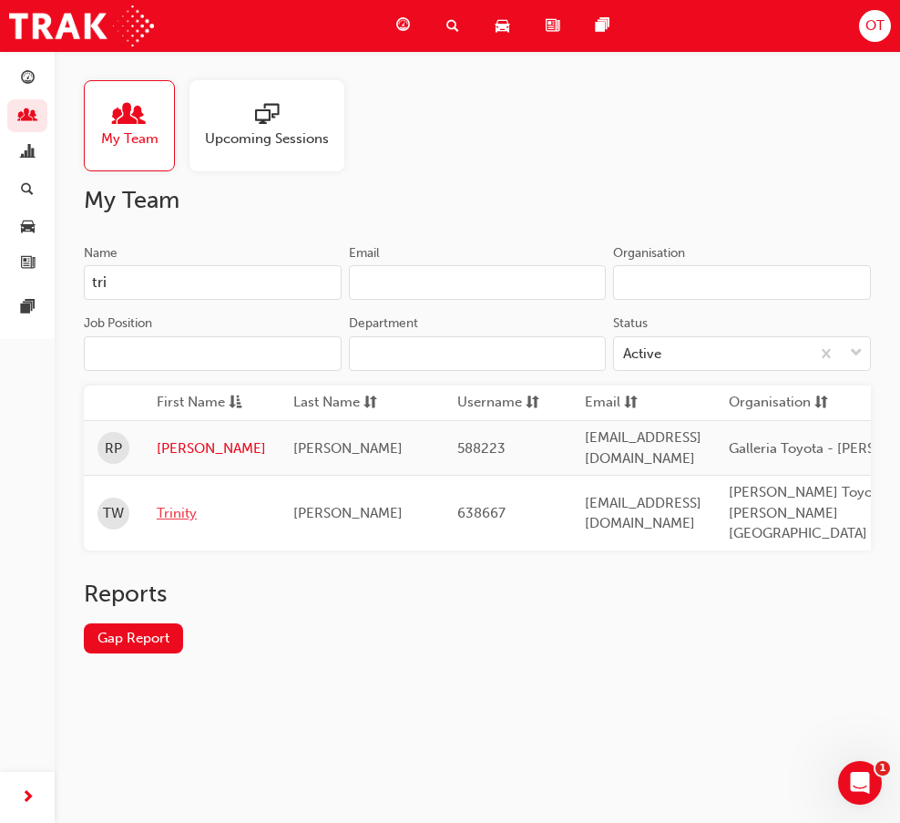
type input "tri"
click at [188, 503] on link "Trinity" at bounding box center [211, 513] width 109 height 21
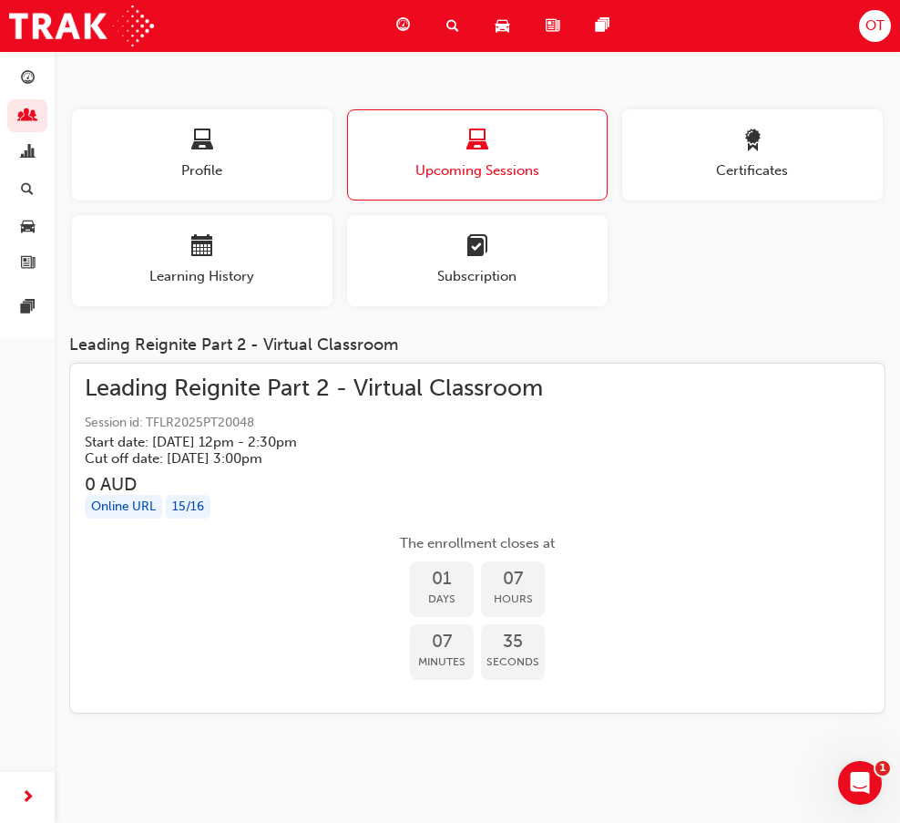
click at [730, 242] on div "Profile Upcoming Sessions Certificates Learning History Subscription" at bounding box center [477, 214] width 825 height 211
click at [780, 395] on span "Leading Reignite Part 2 - Virtual Classroom" at bounding box center [477, 388] width 785 height 21
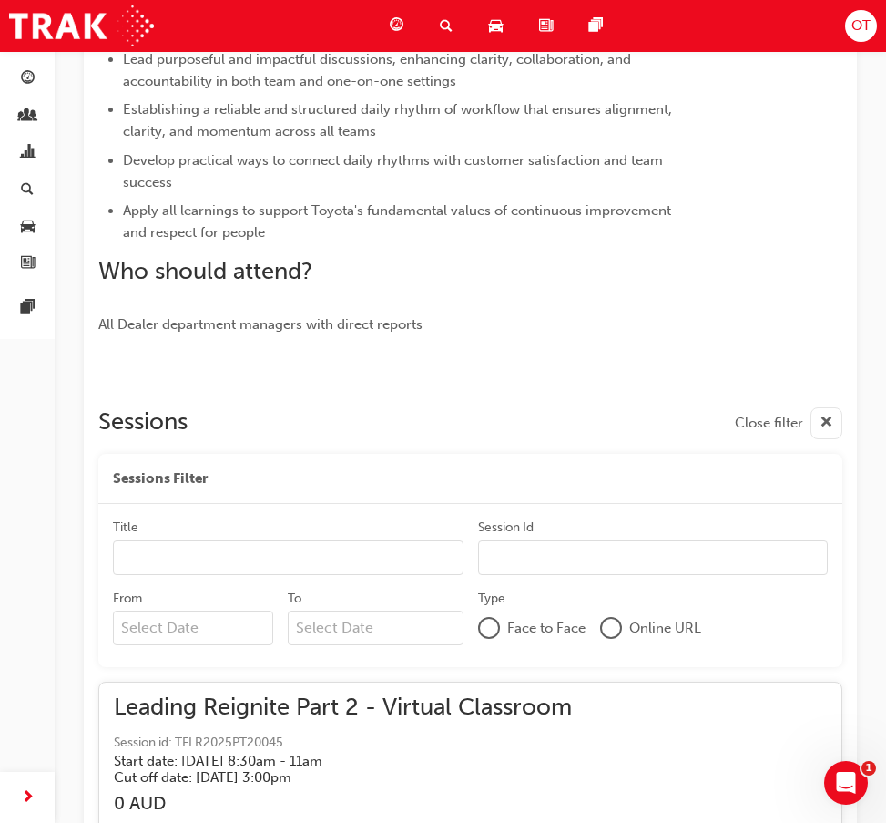
scroll to position [2657, 0]
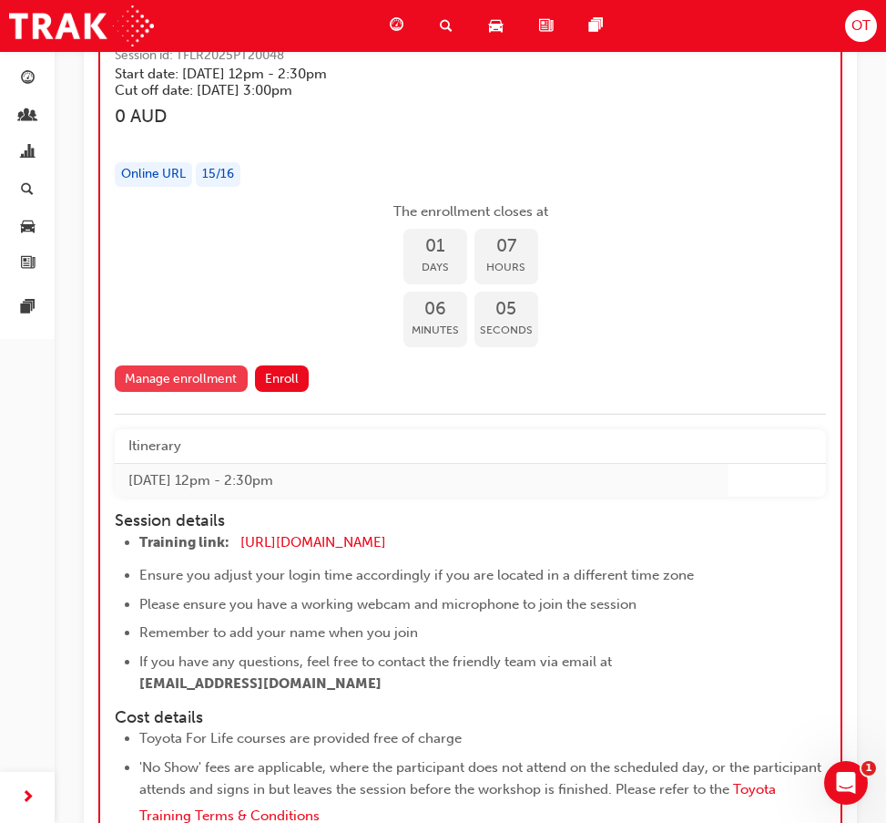
click at [212, 374] on link "Manage enrollment" at bounding box center [181, 378] width 133 height 26
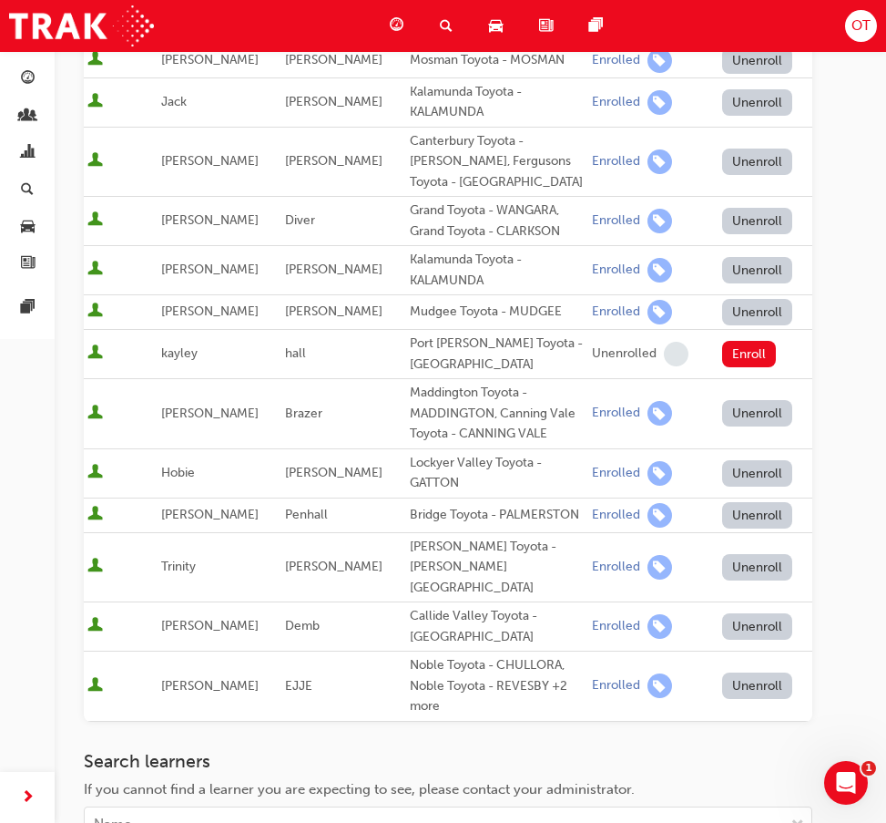
scroll to position [547, 0]
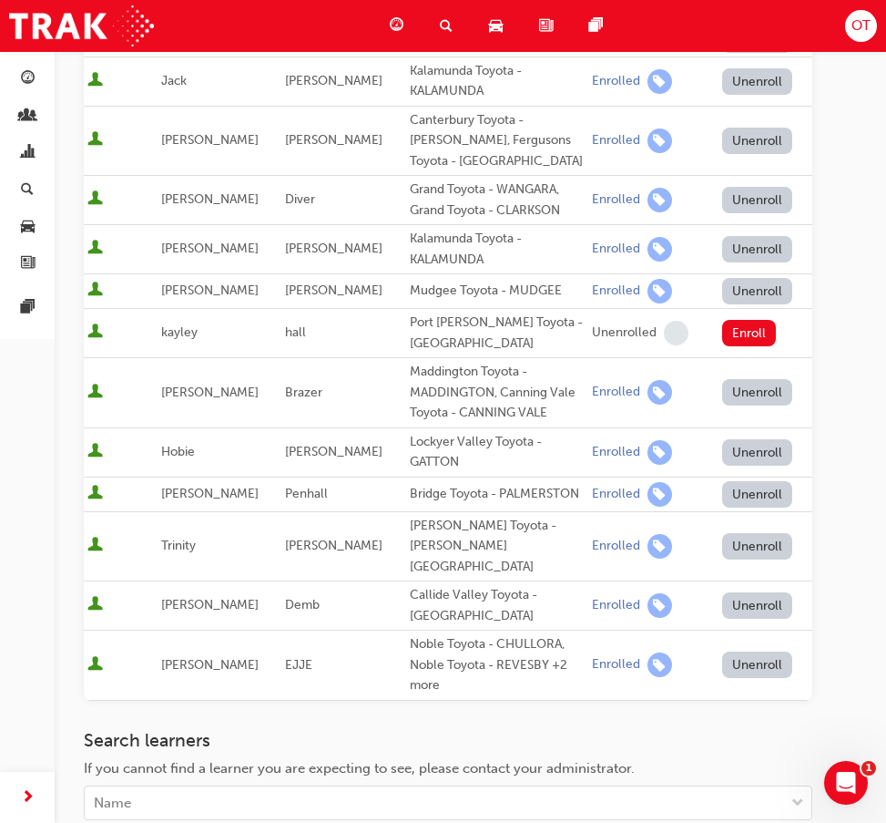
click at [364, 528] on td "[PERSON_NAME]" at bounding box center [344, 546] width 124 height 70
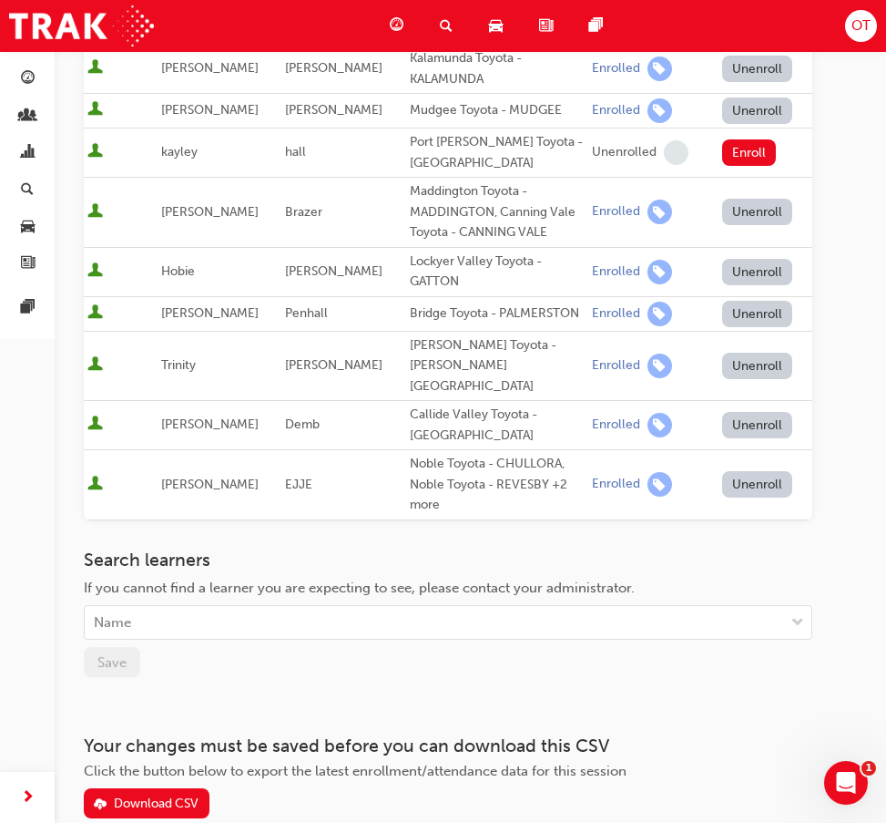
scroll to position [729, 0]
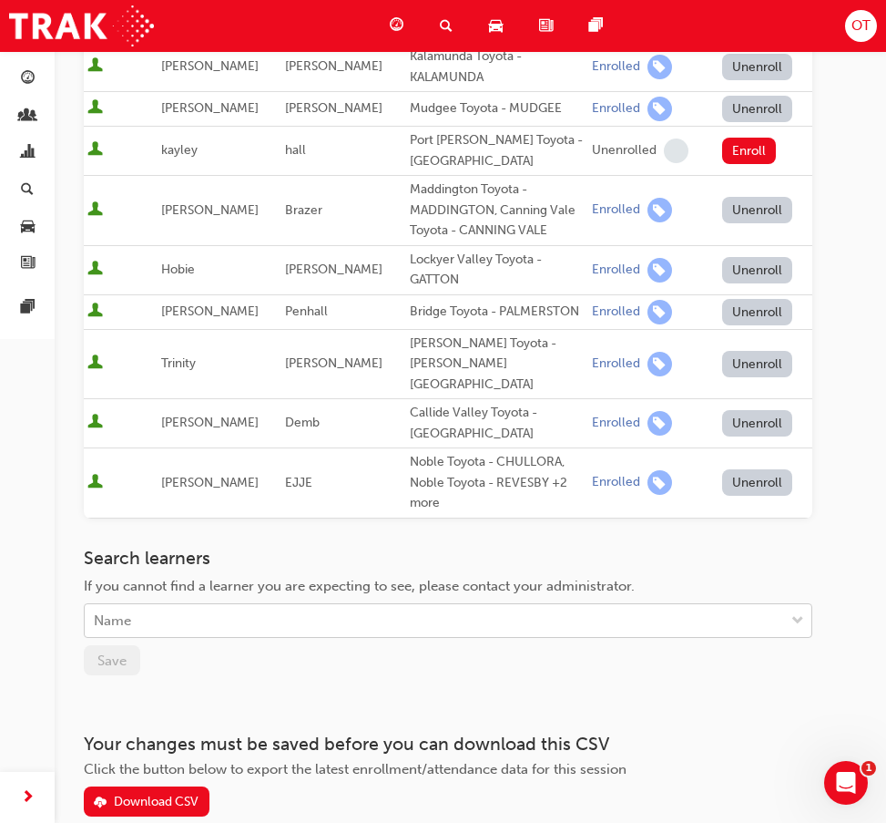
click at [442, 605] on div "Name" at bounding box center [435, 621] width 700 height 32
type input "versace"
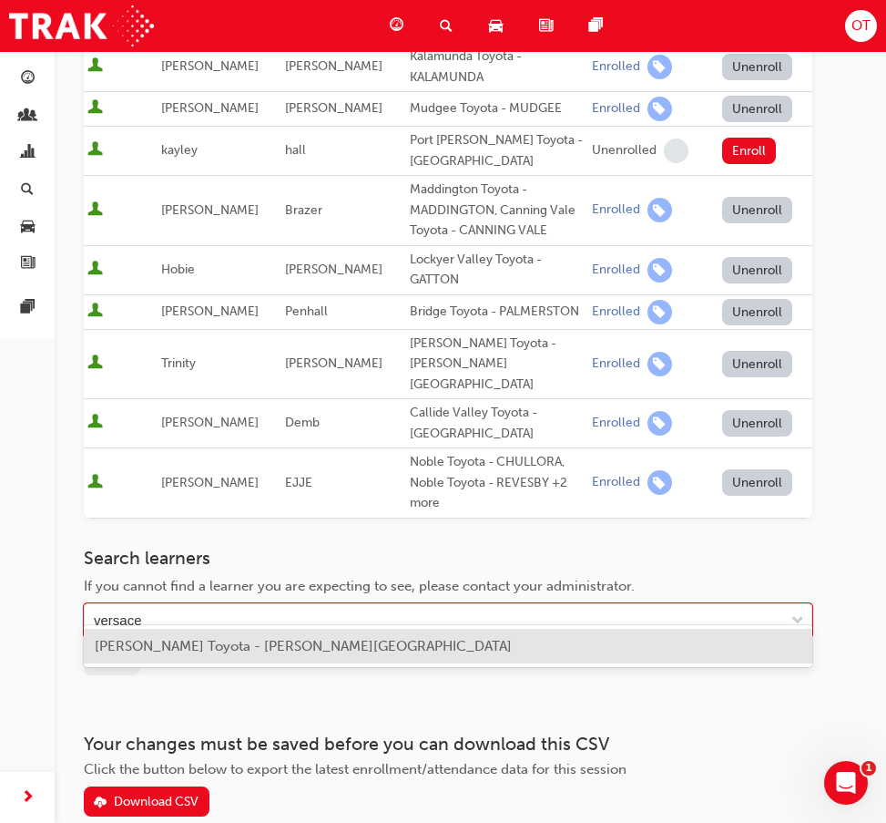
click at [406, 653] on span "[PERSON_NAME] Toyota - [PERSON_NAME][GEOGRAPHIC_DATA]" at bounding box center [303, 646] width 417 height 16
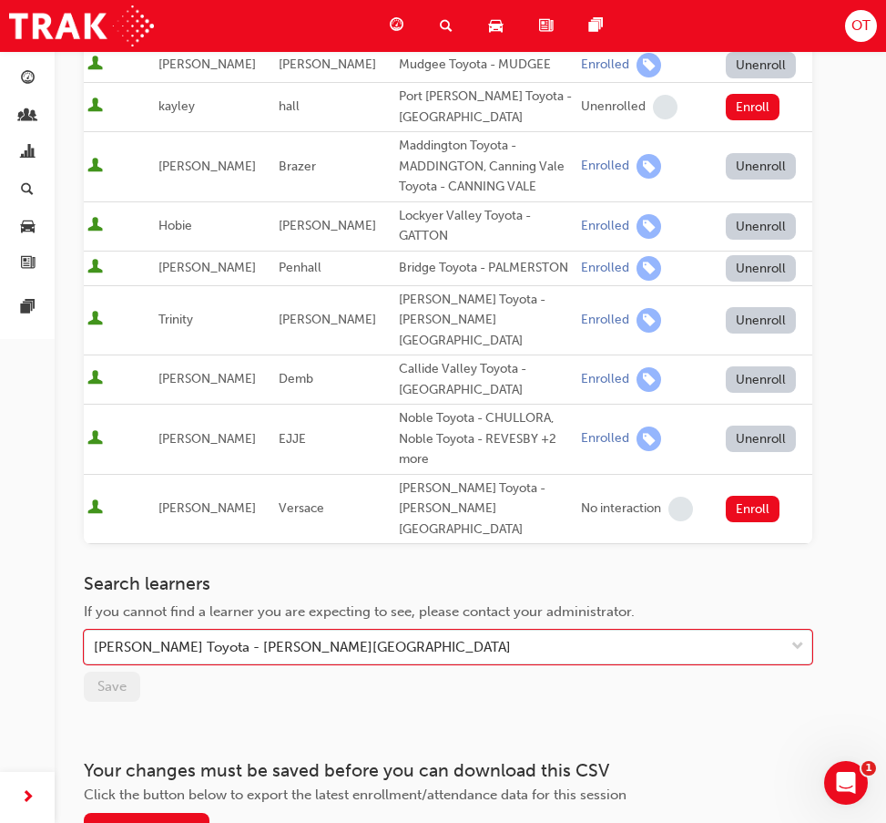
scroll to position [673, 0]
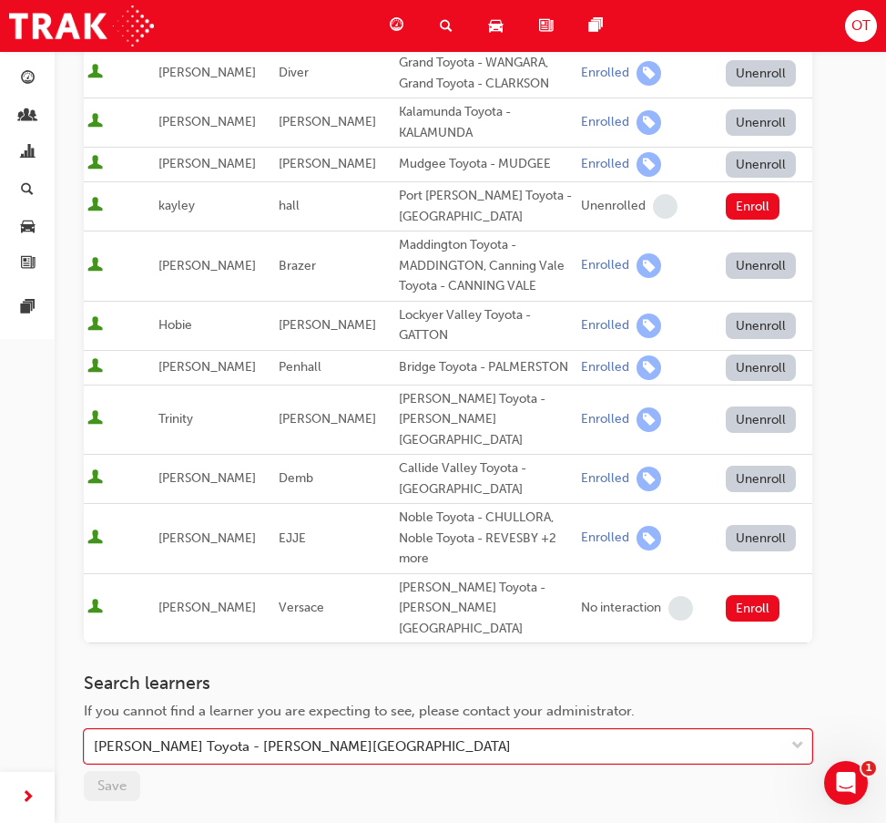
click at [746, 406] on button "Unenroll" at bounding box center [761, 419] width 71 height 26
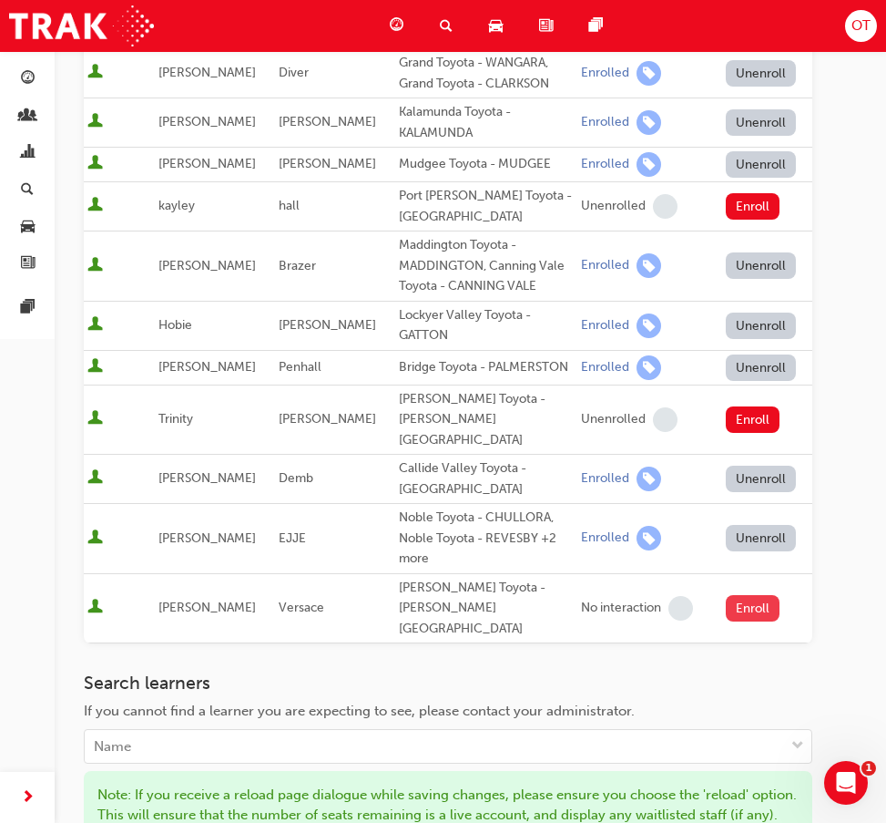
click at [752, 595] on button "Enroll" at bounding box center [753, 608] width 55 height 26
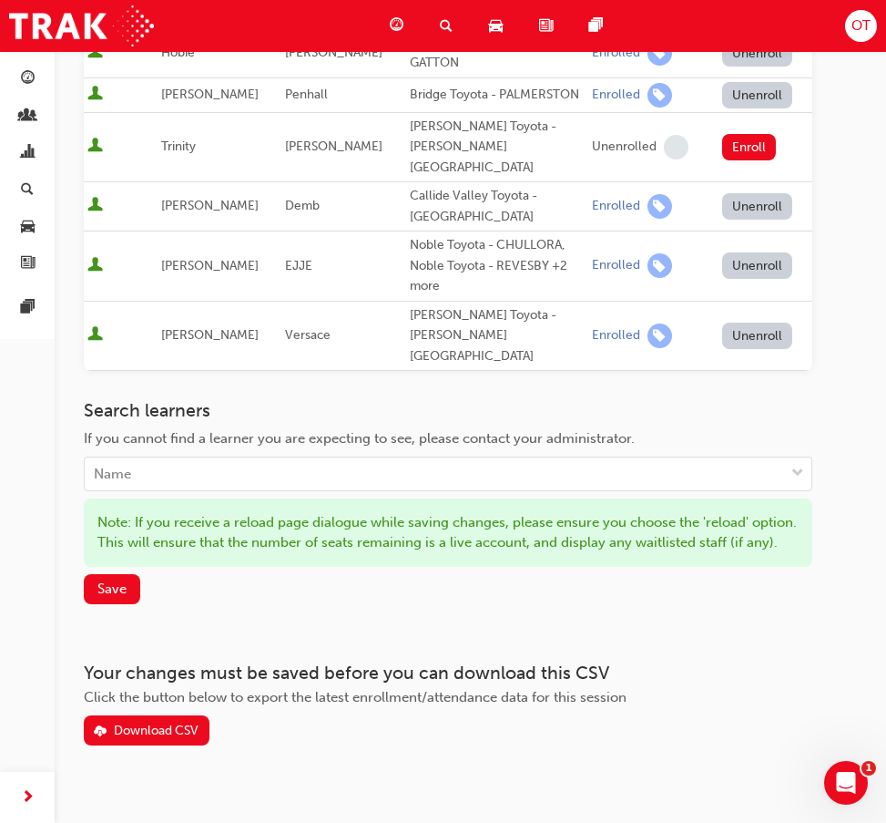
scroll to position [951, 0]
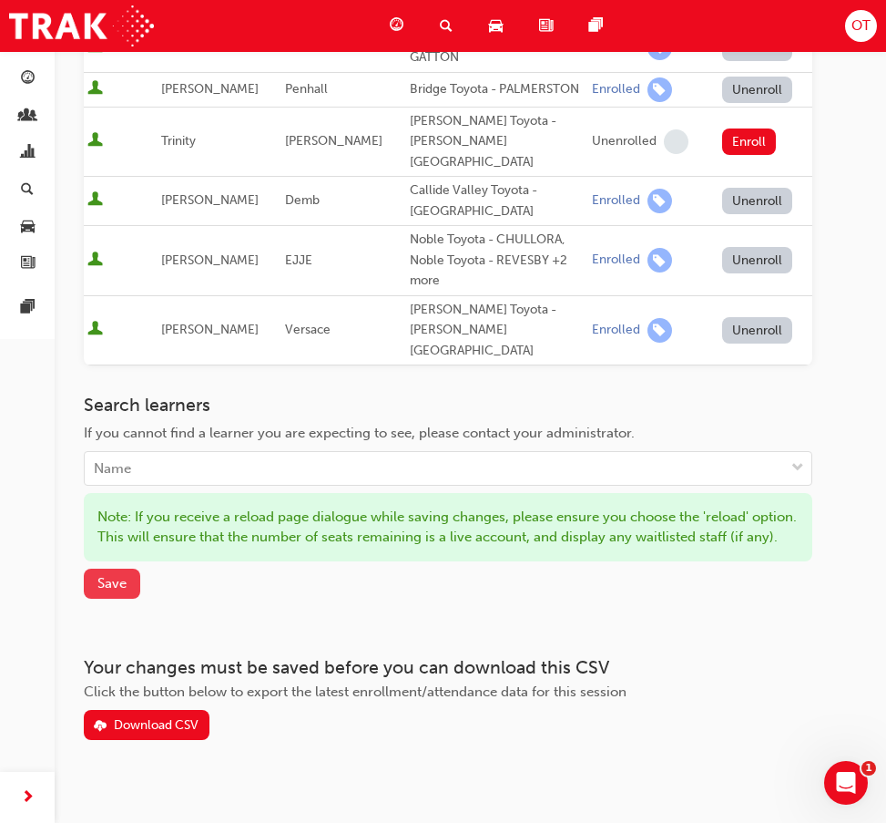
click at [108, 575] on span "Save" at bounding box center [111, 583] width 29 height 16
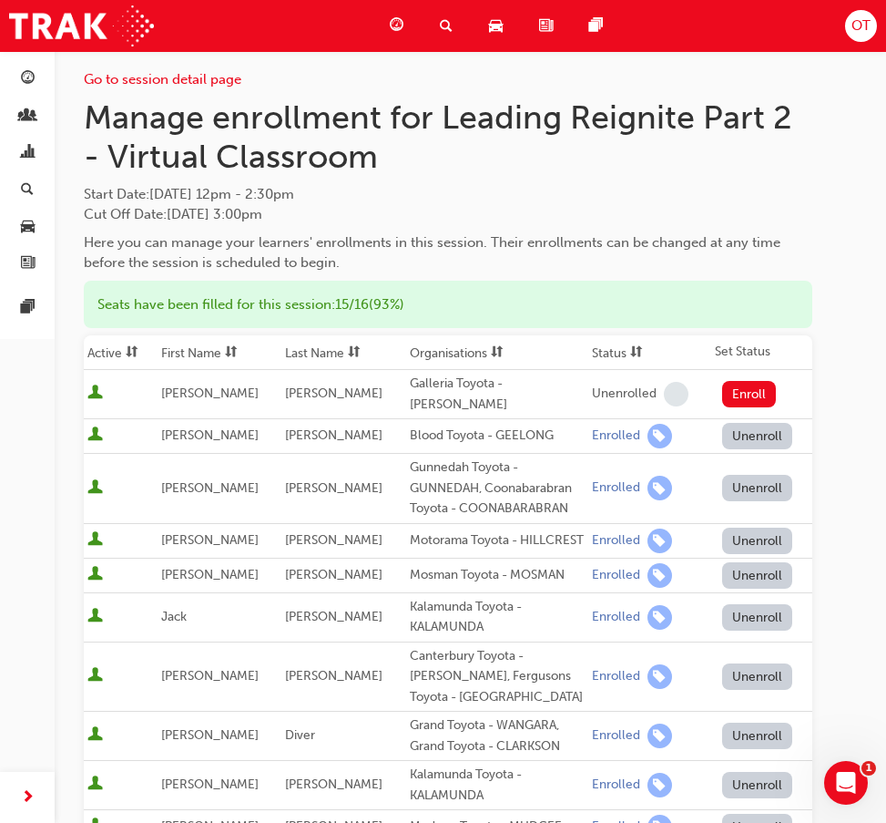
scroll to position [0, 0]
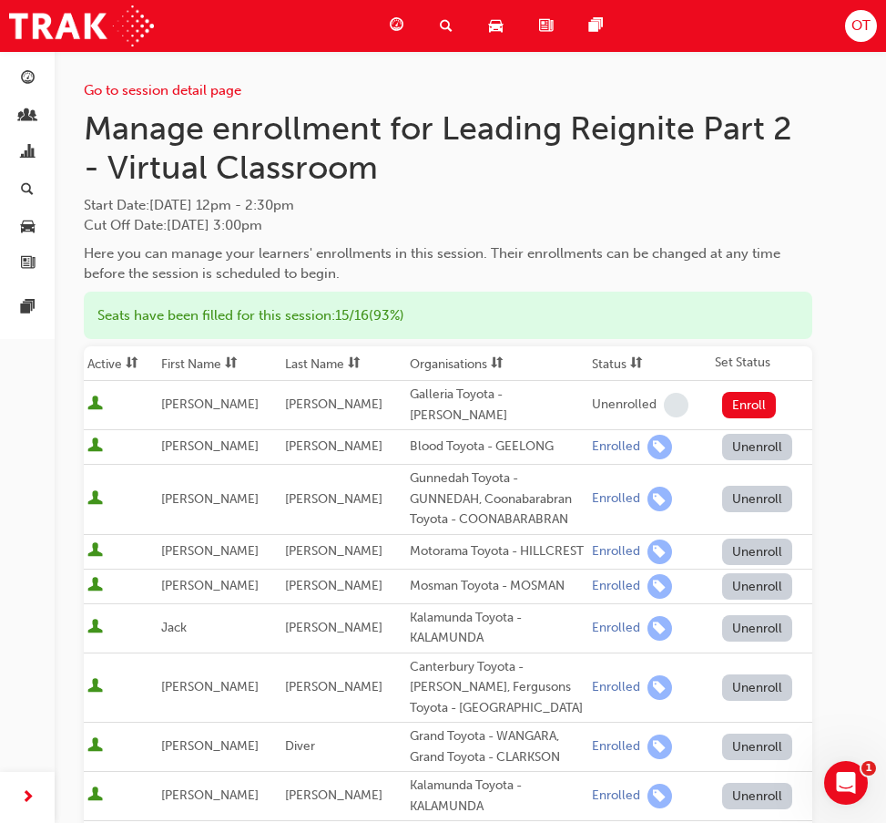
click at [780, 147] on h1 "Manage enrollment for Leading Reignite Part 2 - Virtual Classroom" at bounding box center [448, 147] width 729 height 79
click at [740, 200] on span "Start Date : [DATE] 12pm - 2:30pm" at bounding box center [448, 205] width 729 height 21
